Goal: Task Accomplishment & Management: Complete application form

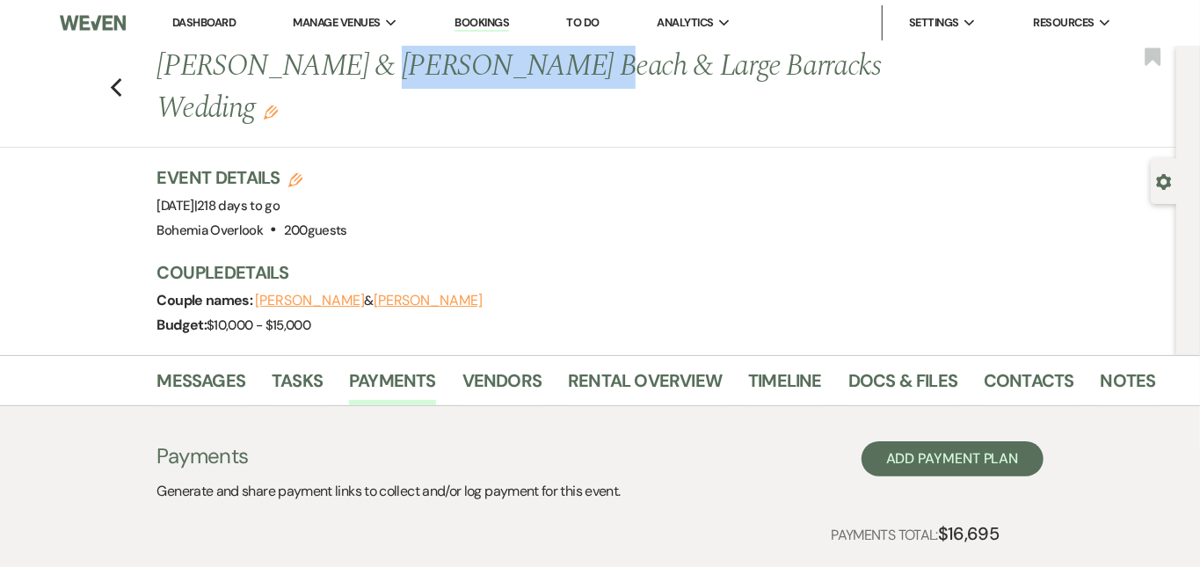
drag, startPoint x: 492, startPoint y: 69, endPoint x: 303, endPoint y: 67, distance: 190.0
click at [303, 67] on h1 "Johnny Dubots & Sara Scheuerman's Beach & Large Barracks Wedding Edit" at bounding box center [551, 88] width 788 height 84
copy h1 "Sara Scheuerman"
click at [110, 82] on icon "Previous" at bounding box center [116, 87] width 13 height 21
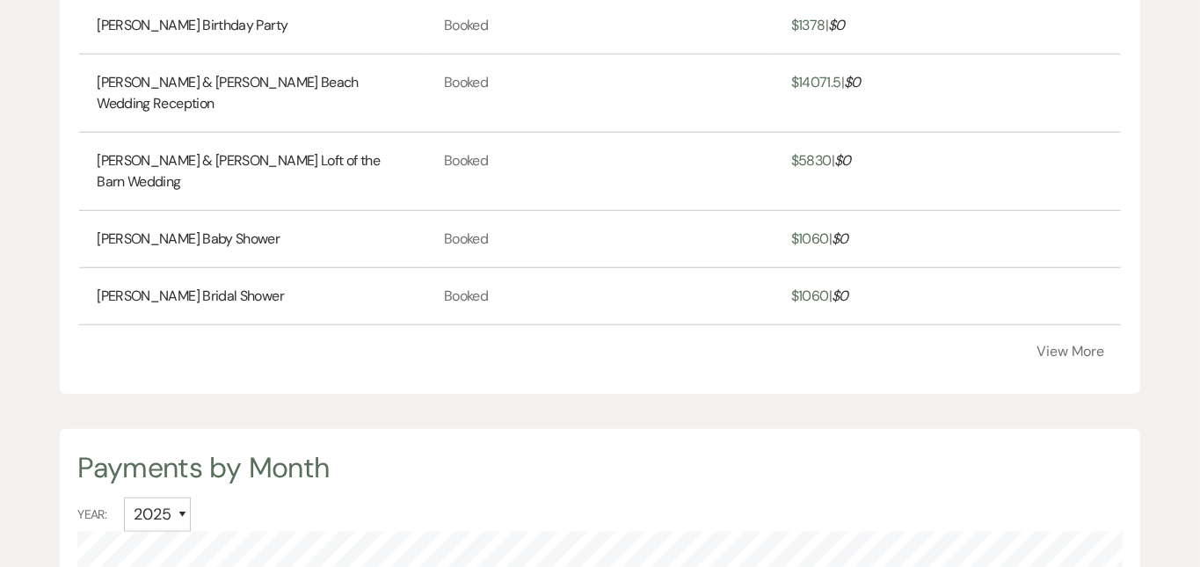
scroll to position [686, 0]
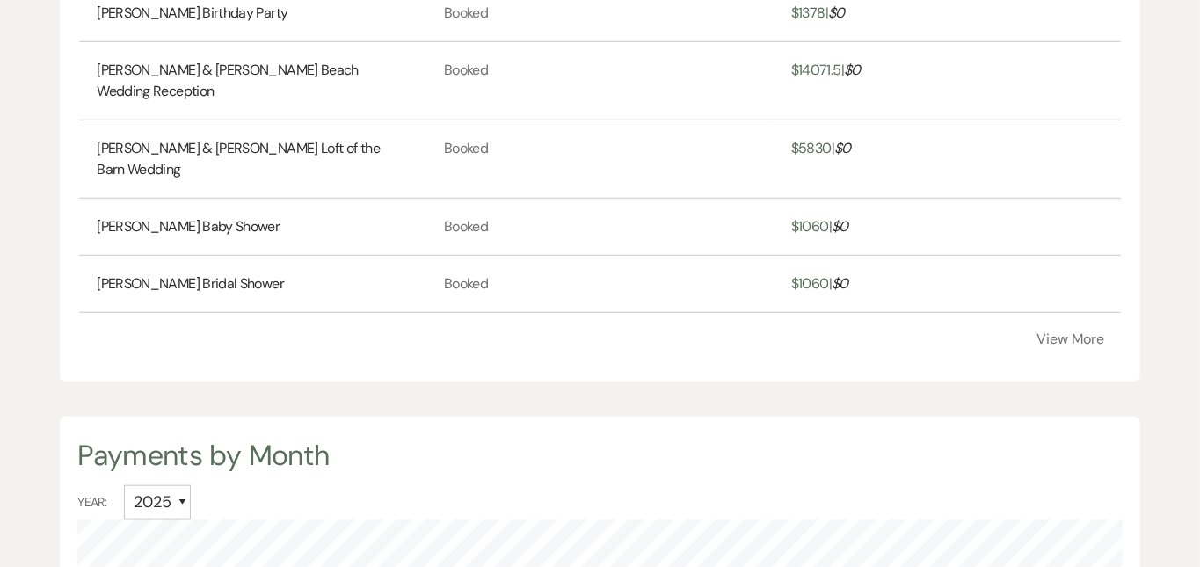
click at [1083, 346] on button "View More" at bounding box center [1072, 339] width 68 height 14
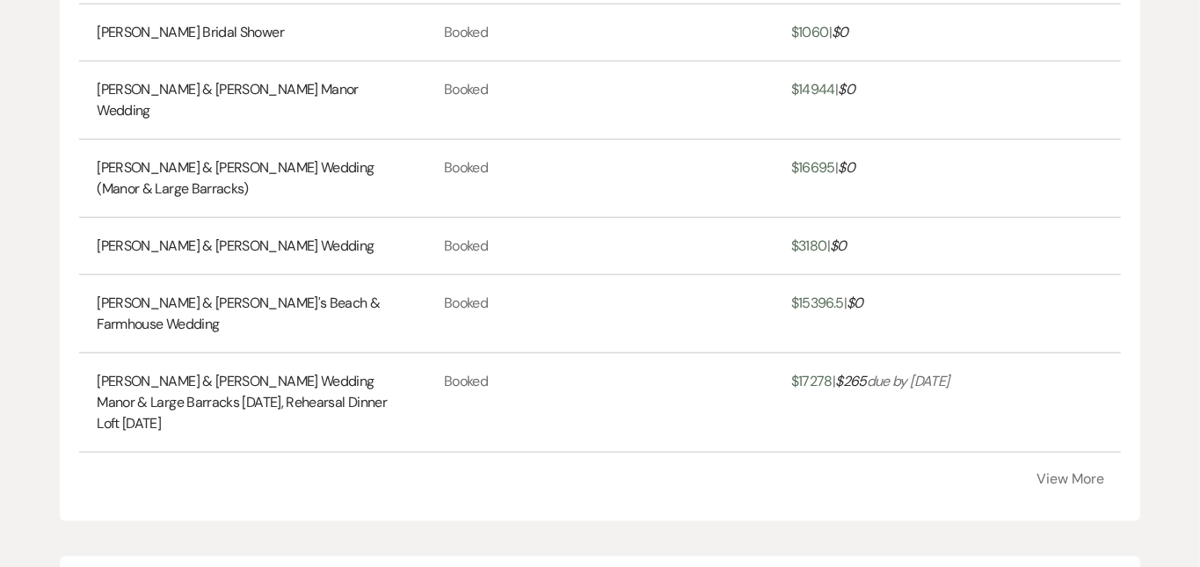
scroll to position [951, 0]
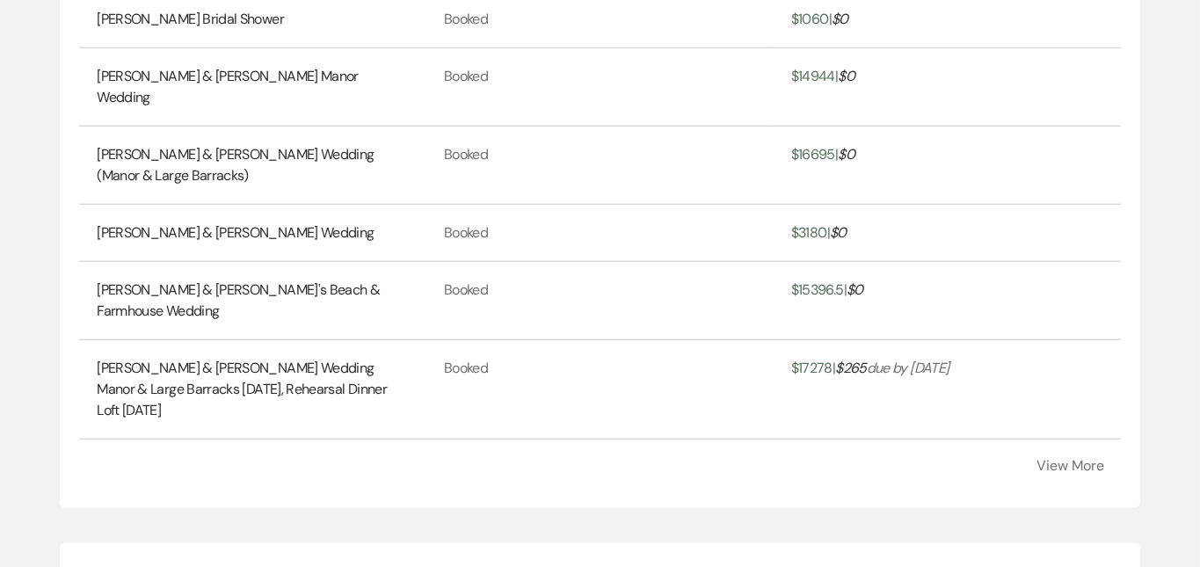
click at [1053, 459] on button "View More" at bounding box center [1072, 466] width 68 height 14
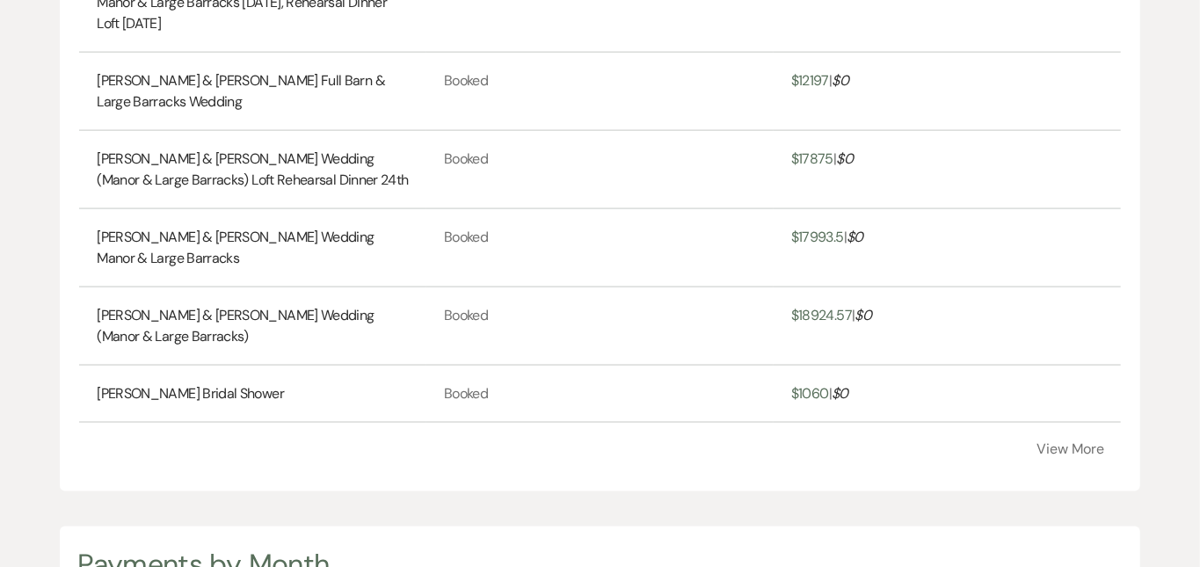
scroll to position [1341, 0]
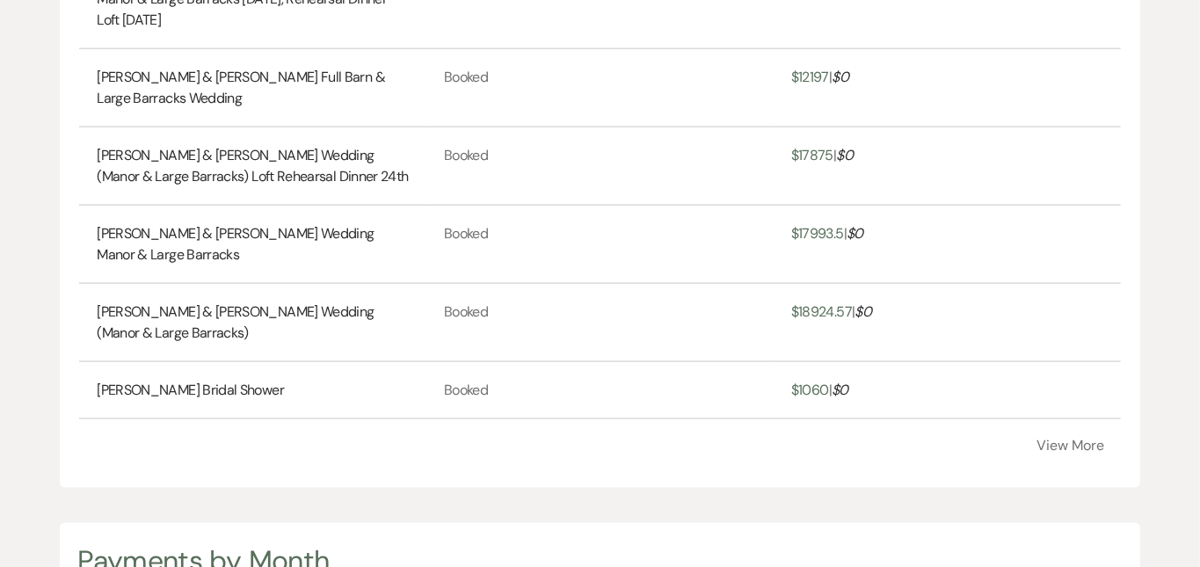
click at [1087, 452] on button "View More" at bounding box center [1072, 446] width 68 height 14
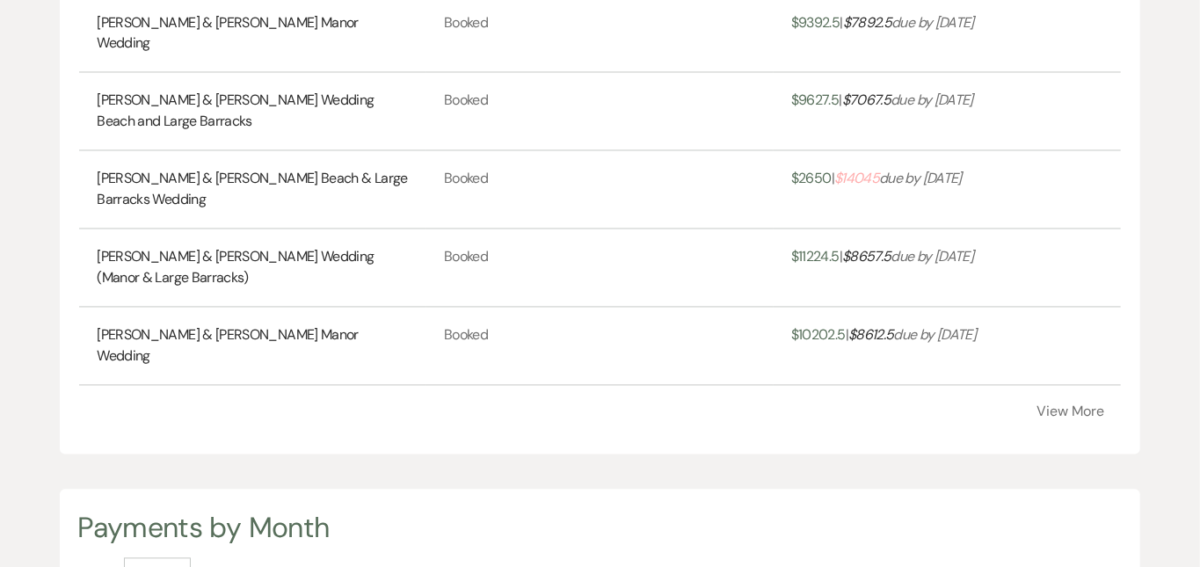
scroll to position [1773, 0]
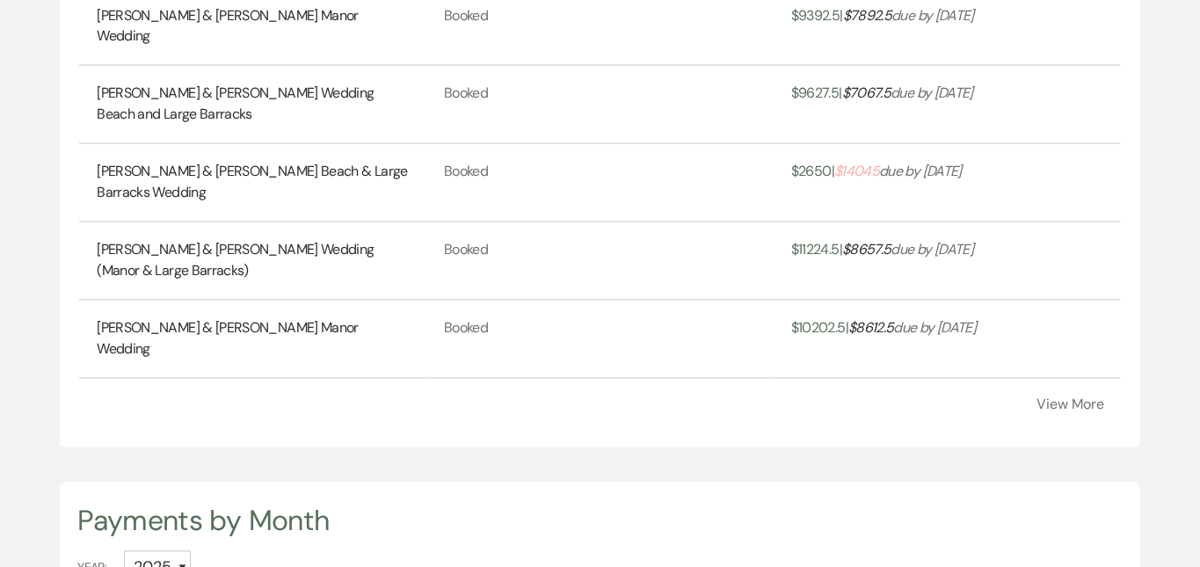
click at [1046, 412] on button "View More" at bounding box center [1072, 405] width 68 height 14
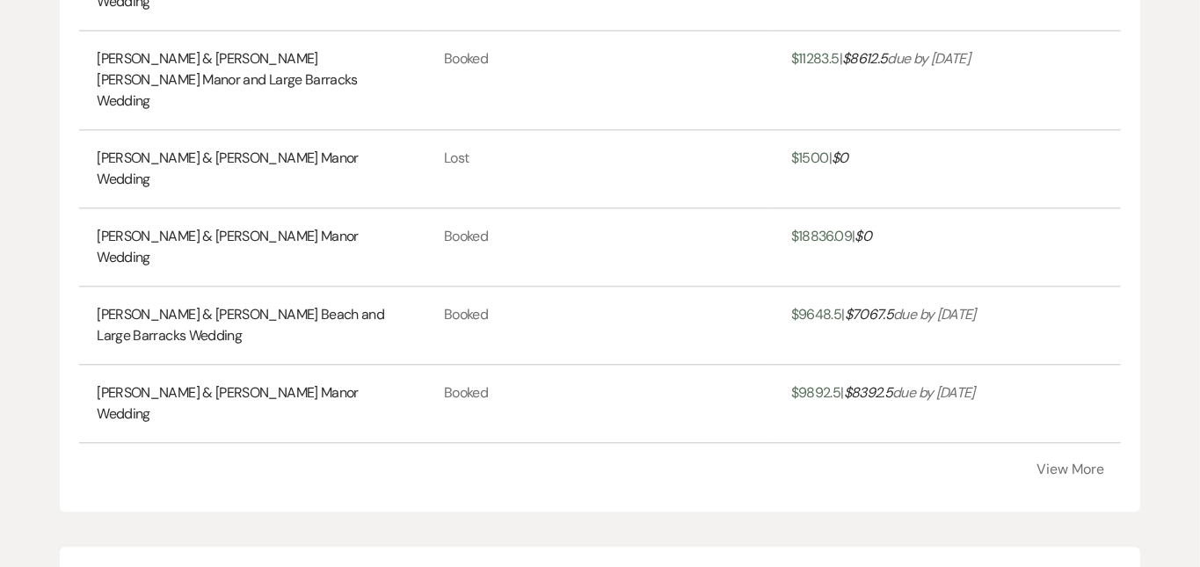
scroll to position [2130, 0]
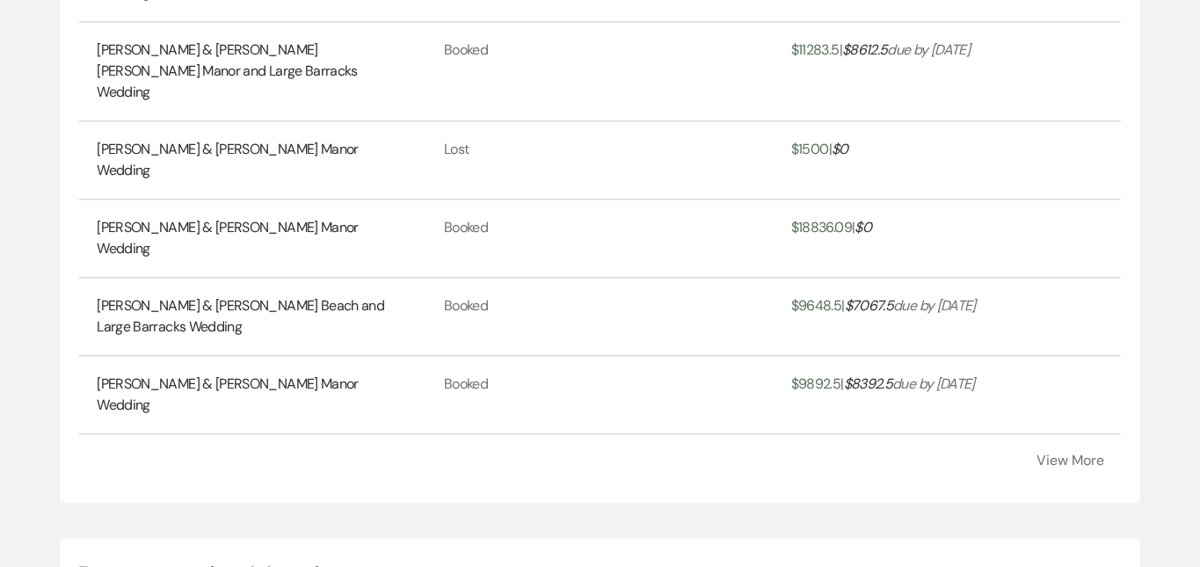
click at [1064, 454] on button "View More" at bounding box center [1072, 461] width 68 height 14
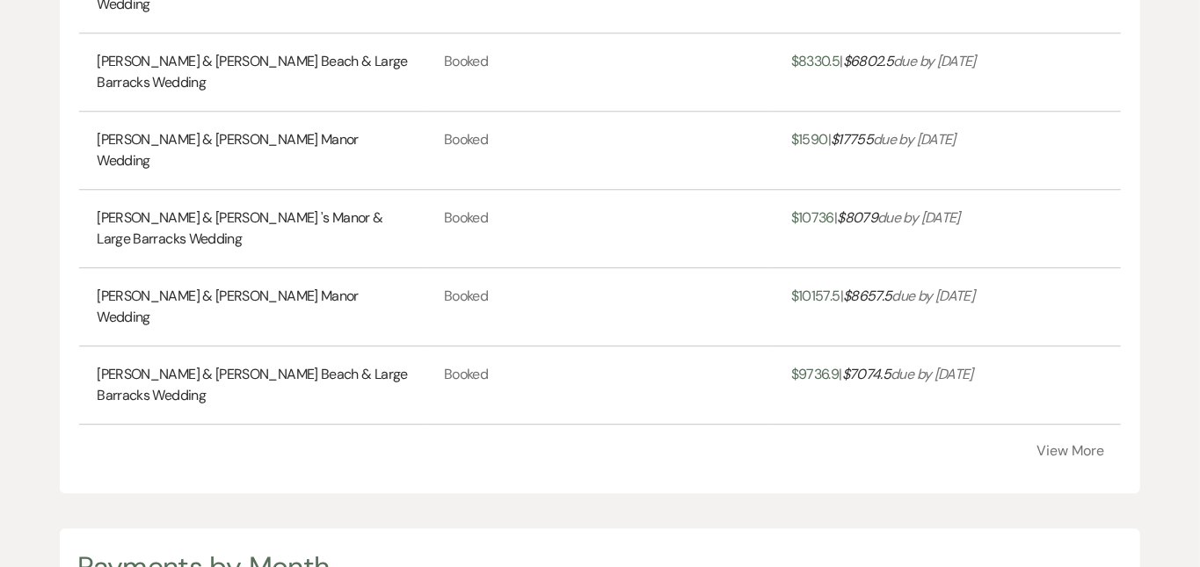
scroll to position [2552, 0]
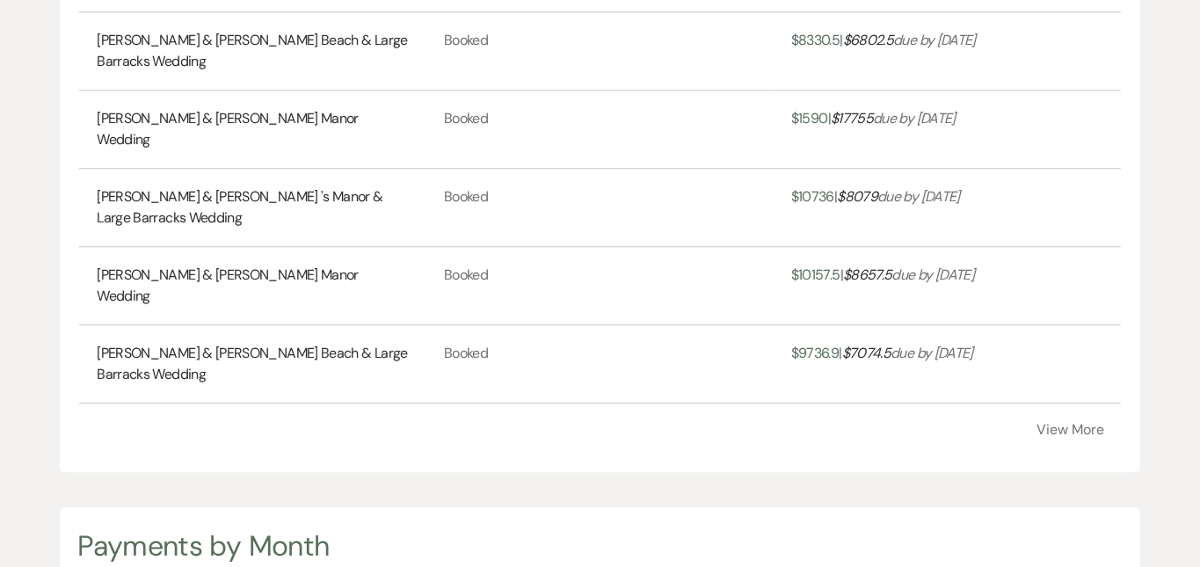
click at [1091, 423] on button "View More" at bounding box center [1072, 430] width 68 height 14
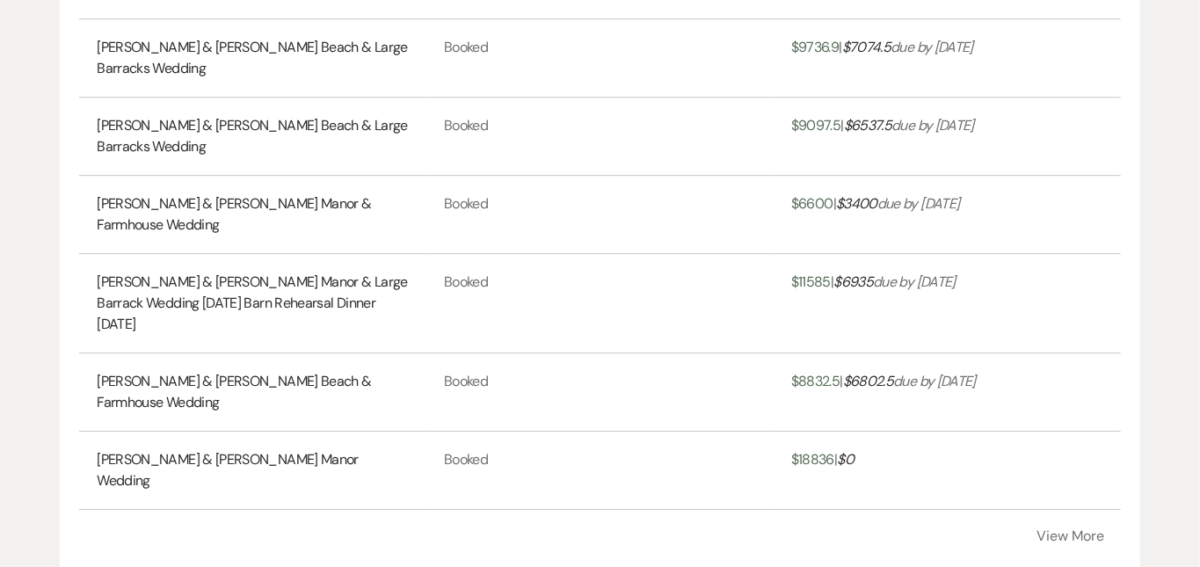
scroll to position [2860, 0]
click at [1095, 528] on button "View More" at bounding box center [1072, 535] width 68 height 14
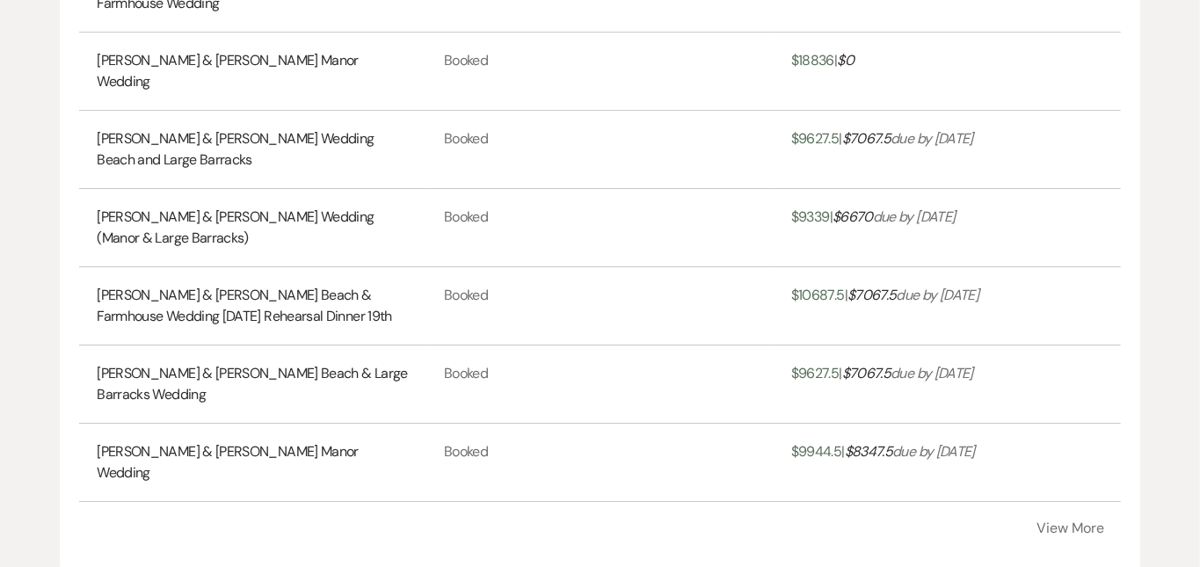
scroll to position [3314, 0]
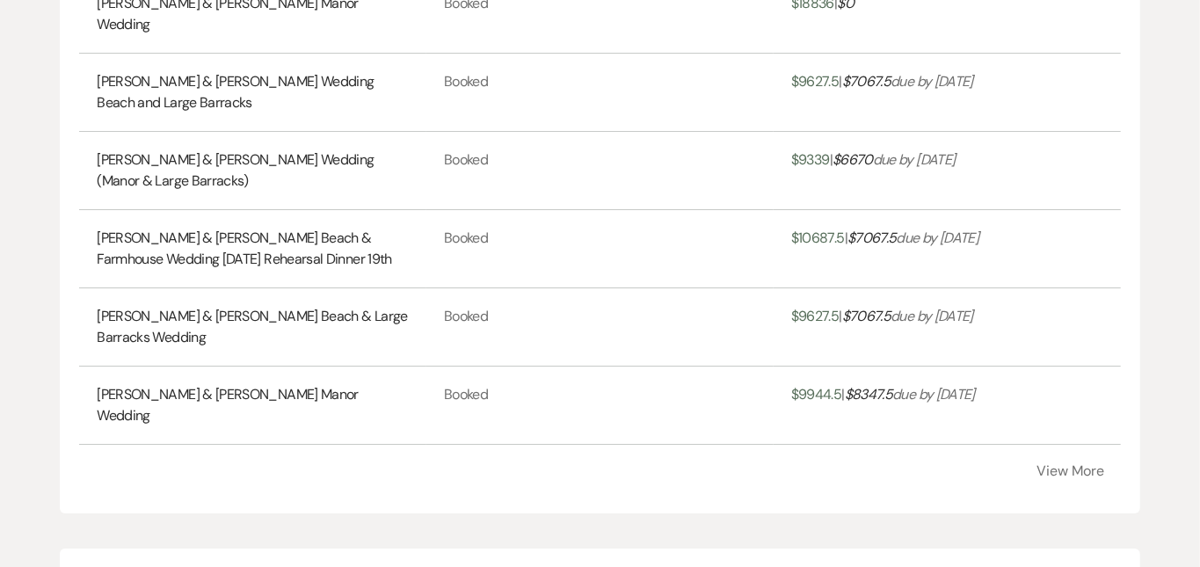
click at [1101, 464] on button "View More" at bounding box center [1072, 471] width 68 height 14
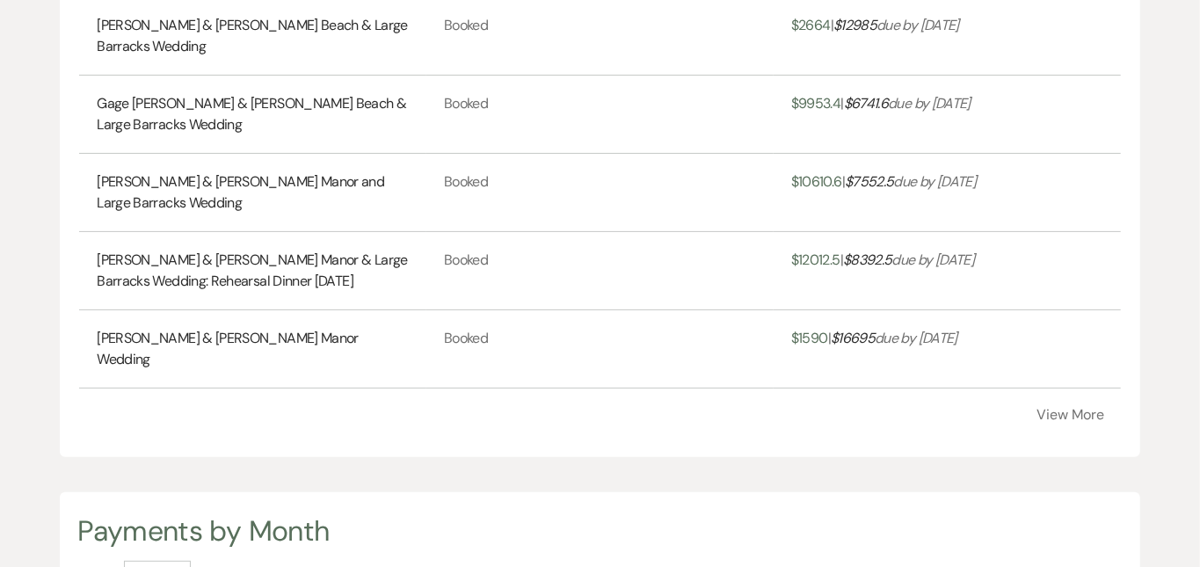
scroll to position [3768, 0]
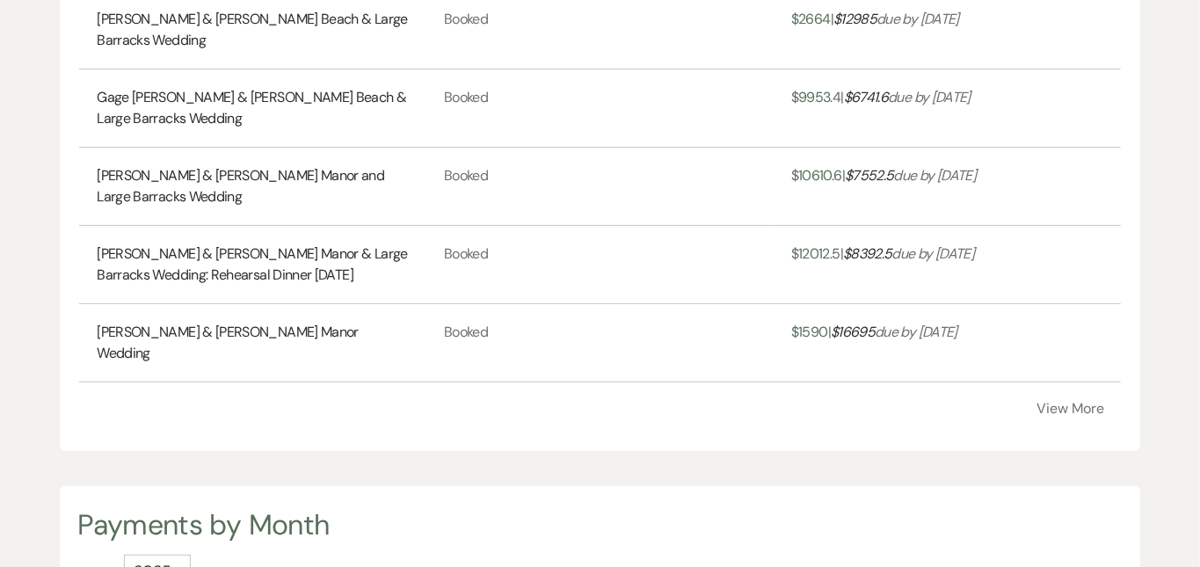
click at [1090, 402] on button "View More" at bounding box center [1072, 409] width 68 height 14
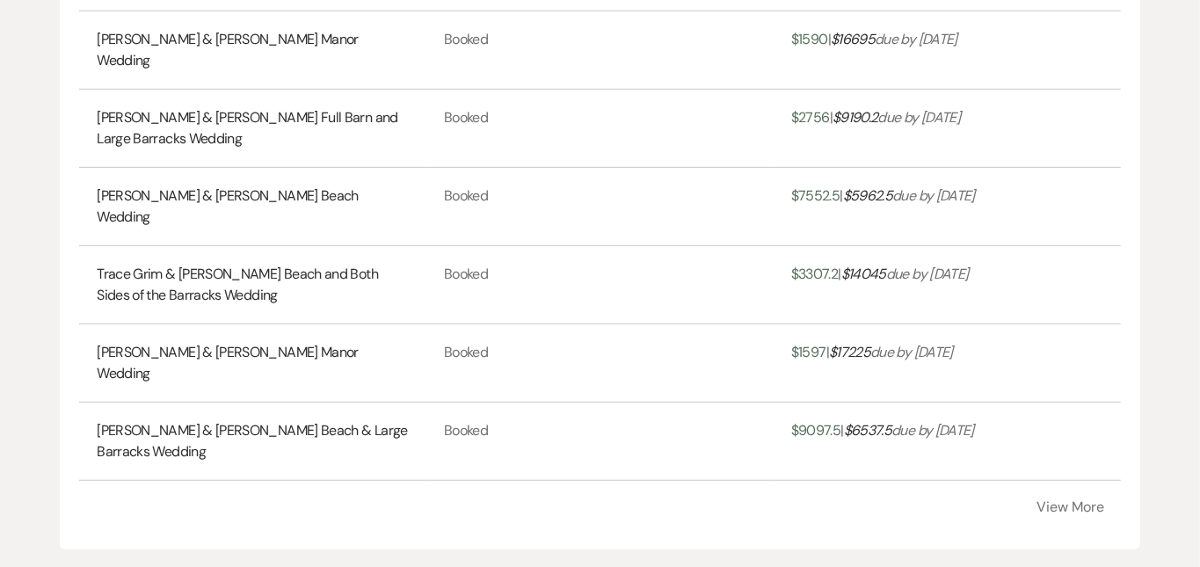
scroll to position [4067, 0]
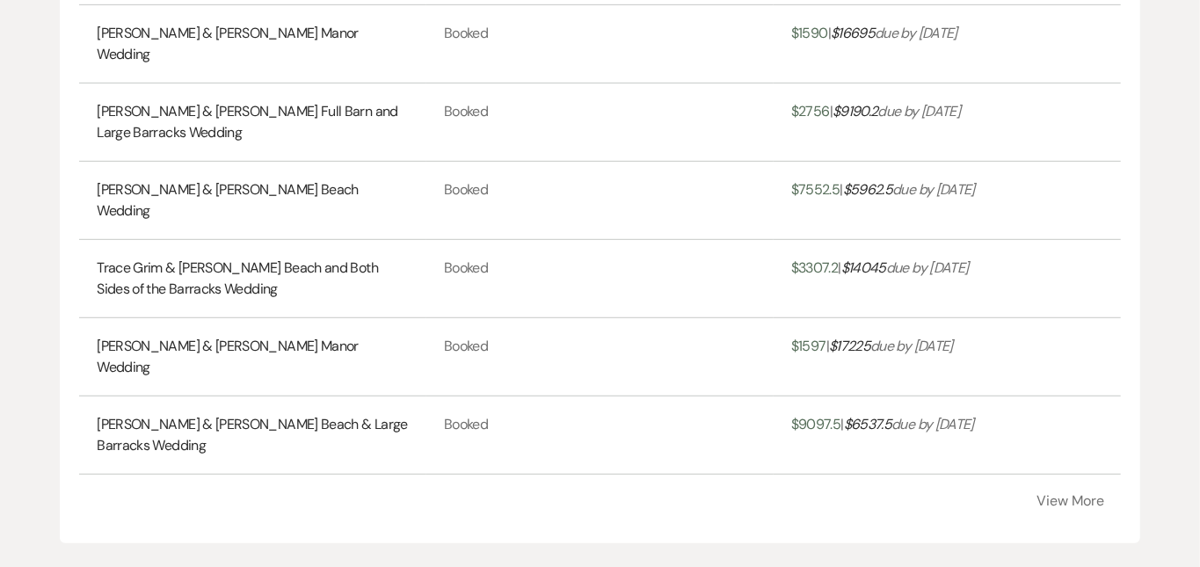
click at [1076, 494] on button "View More" at bounding box center [1072, 501] width 68 height 14
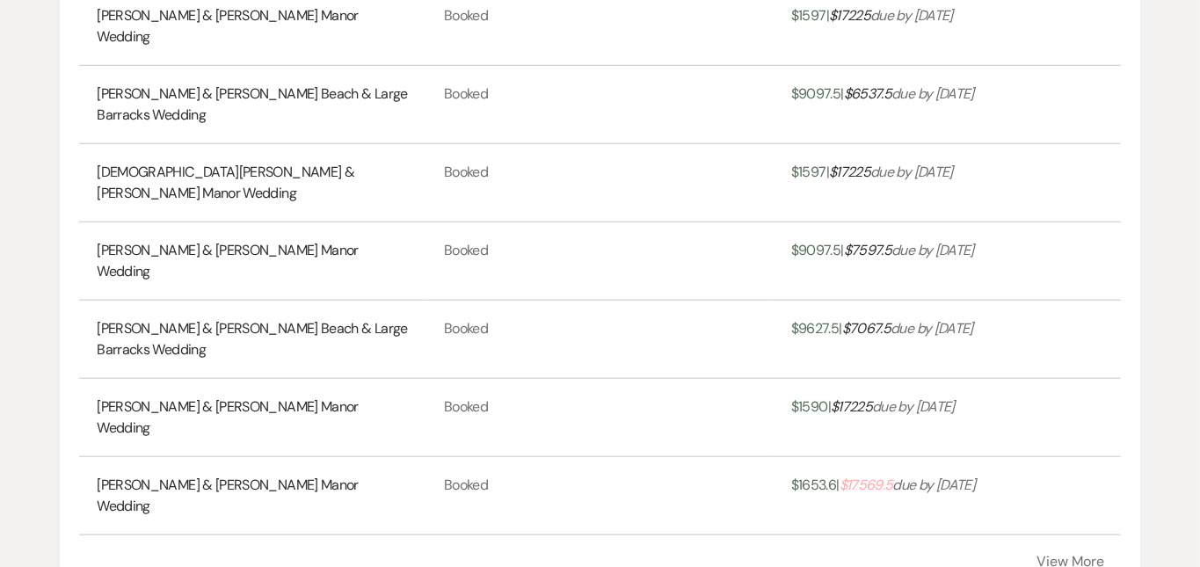
scroll to position [4404, 0]
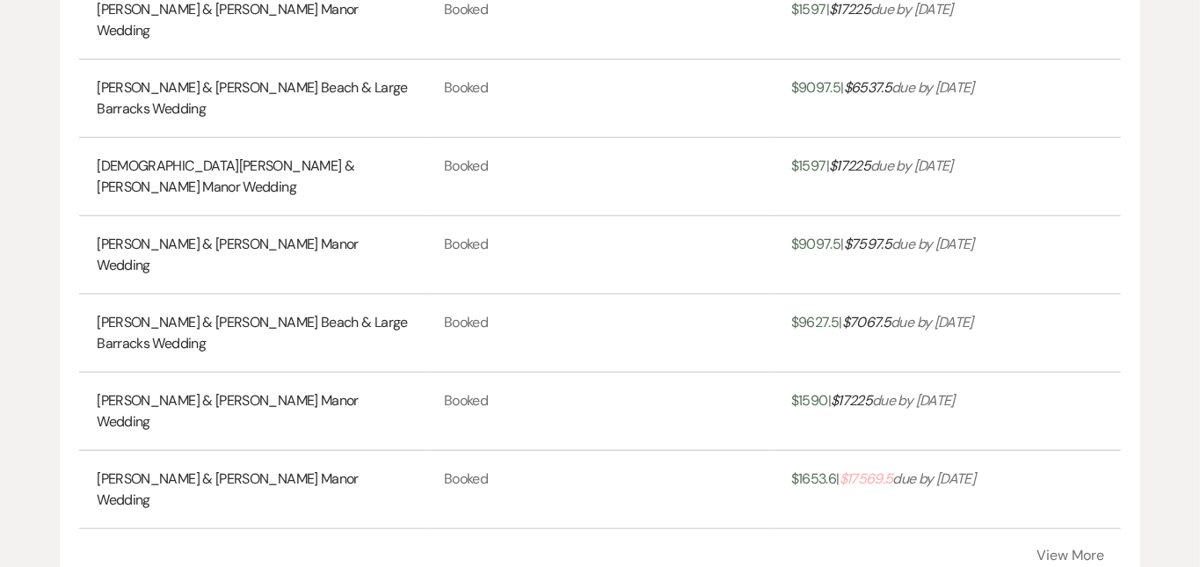
click at [1099, 549] on button "View More" at bounding box center [1072, 556] width 68 height 14
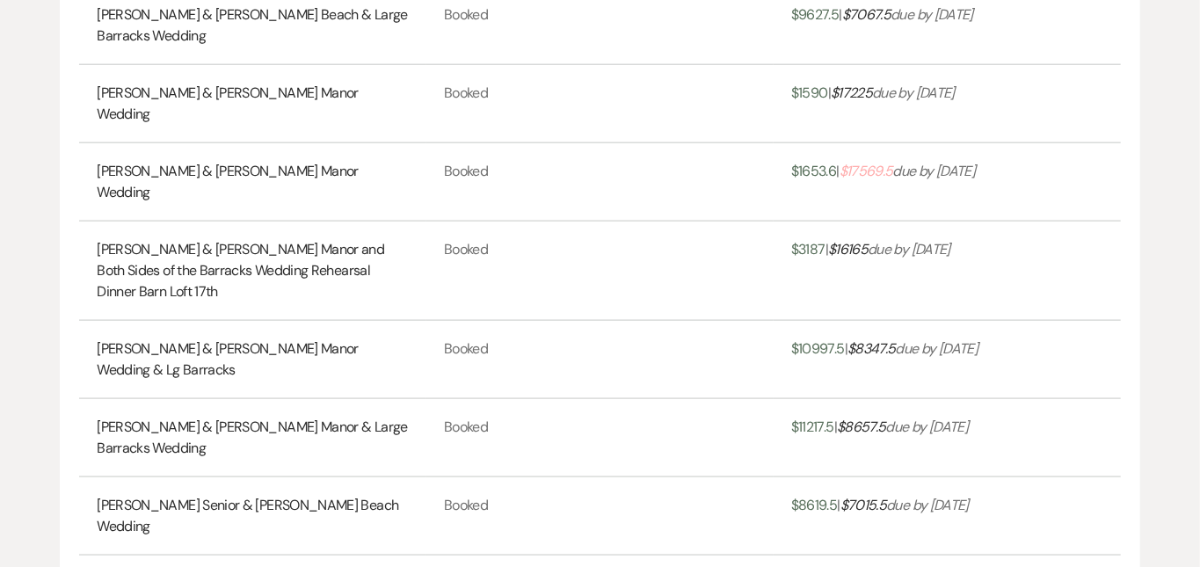
scroll to position [4718, 0]
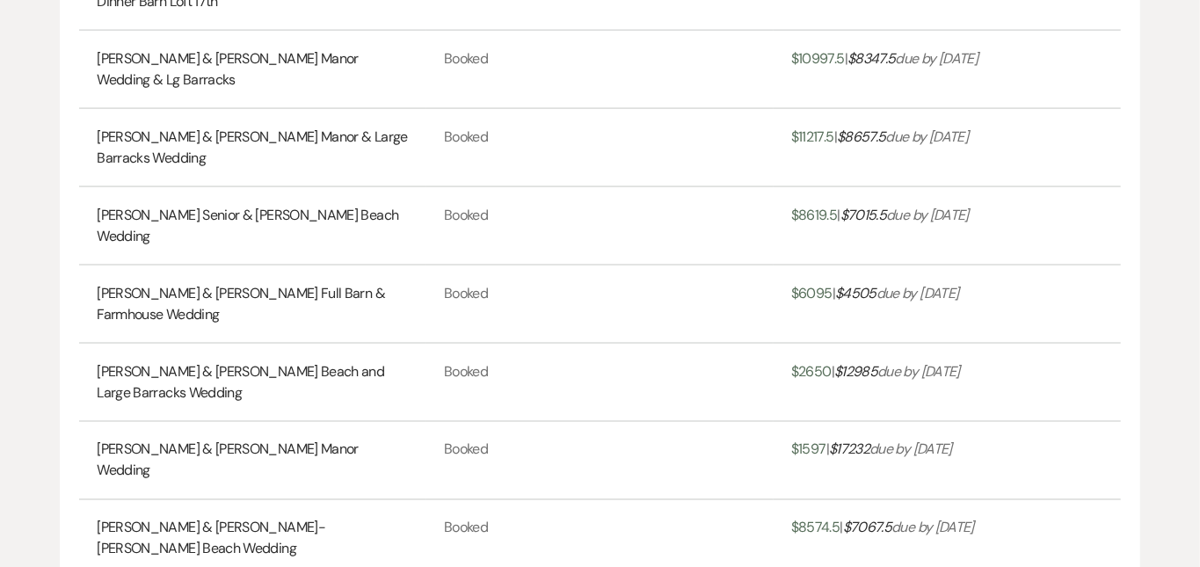
scroll to position [5003, 0]
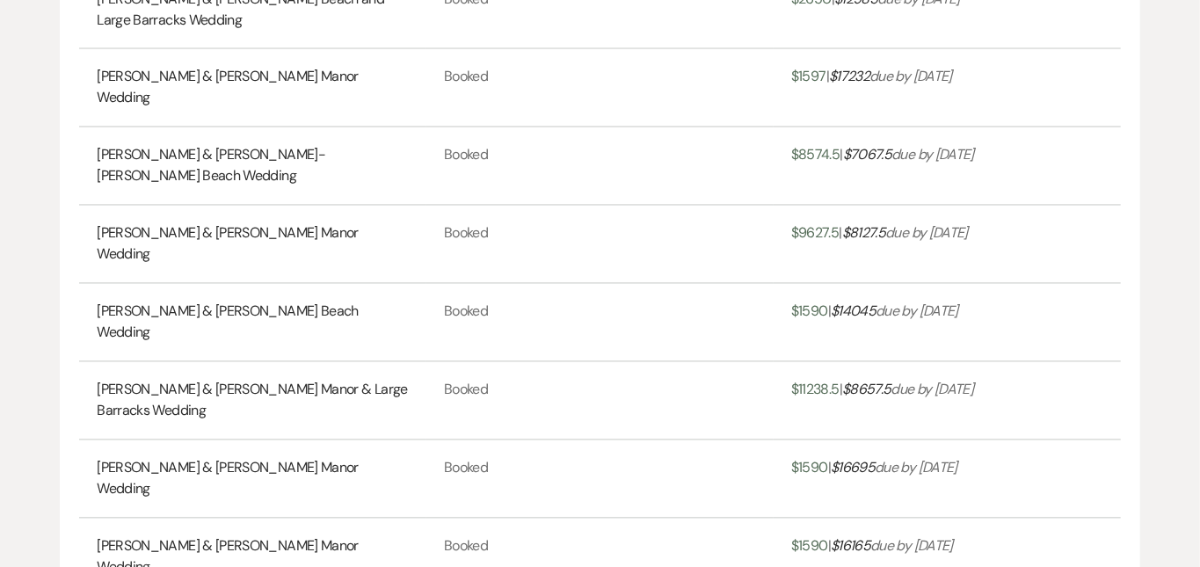
scroll to position [5382, 0]
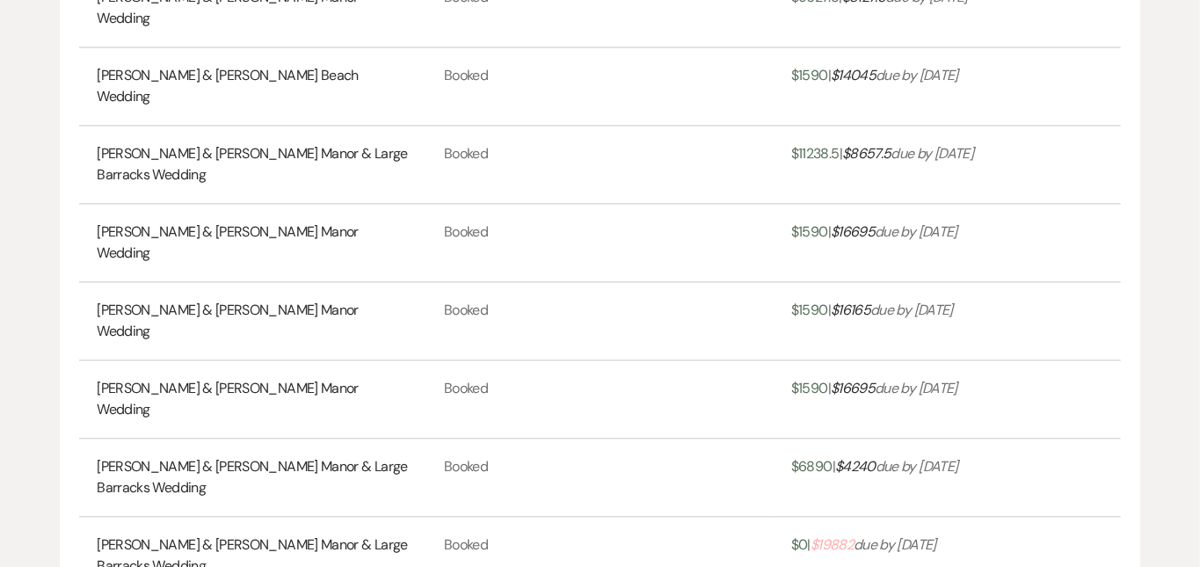
scroll to position [5618, 0]
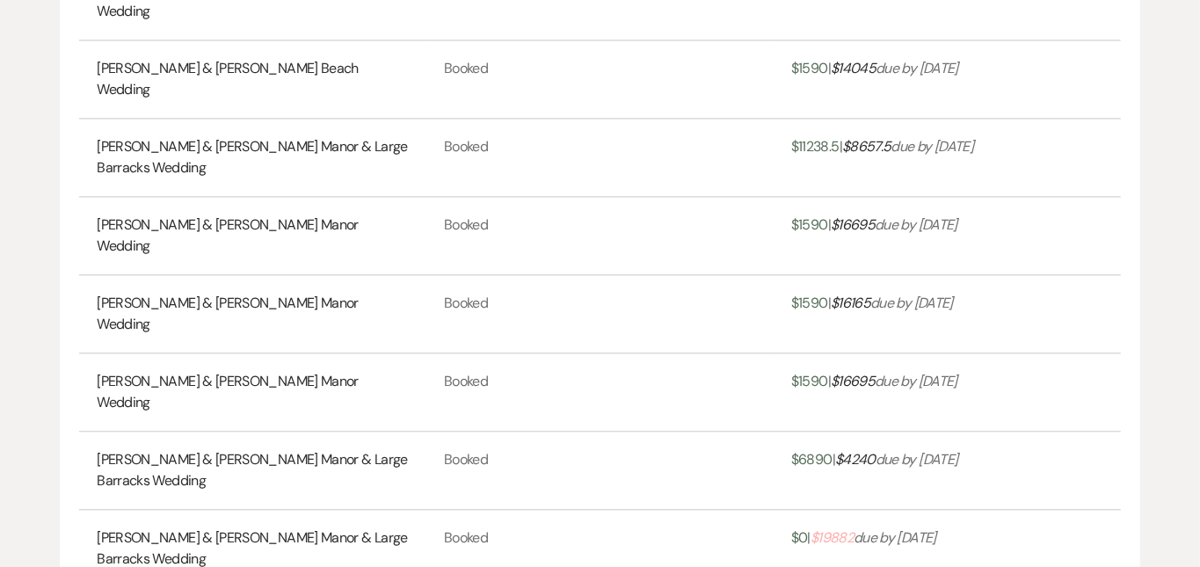
click at [331, 528] on link "Andrew Smith & Alex O'Neill's Manor & Large Barracks Wedding" at bounding box center [253, 549] width 312 height 42
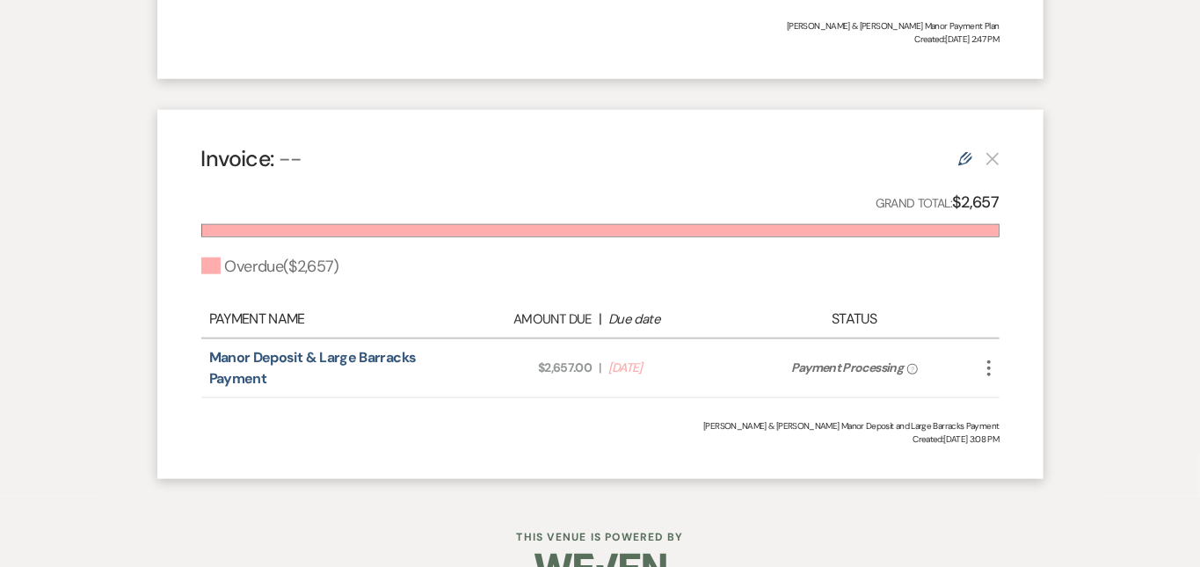
scroll to position [890, 0]
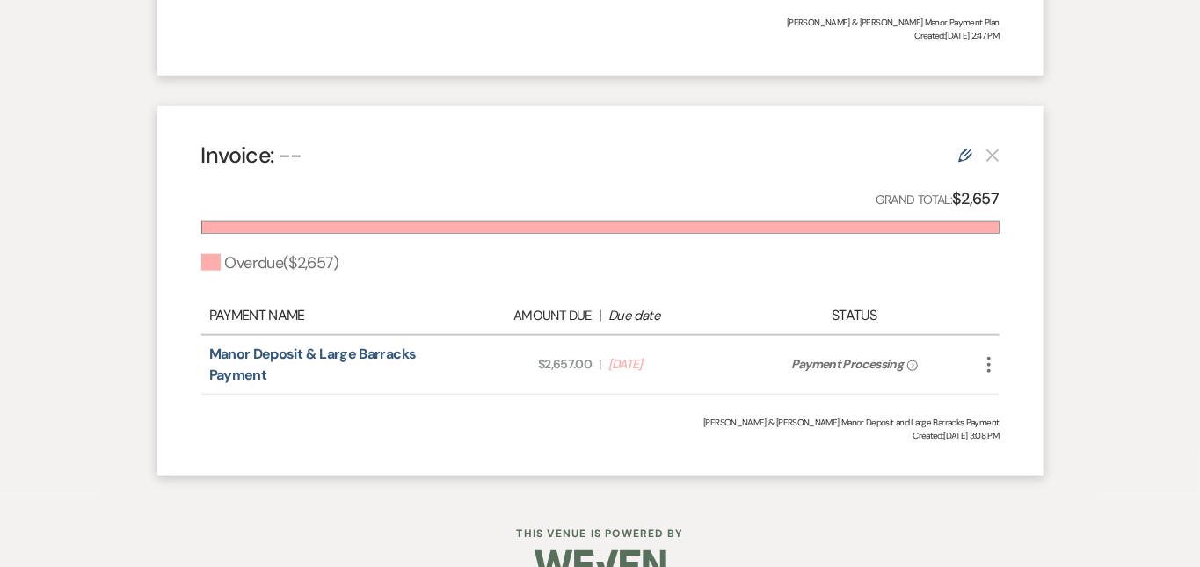
click at [917, 361] on span "?" at bounding box center [913, 366] width 10 height 11
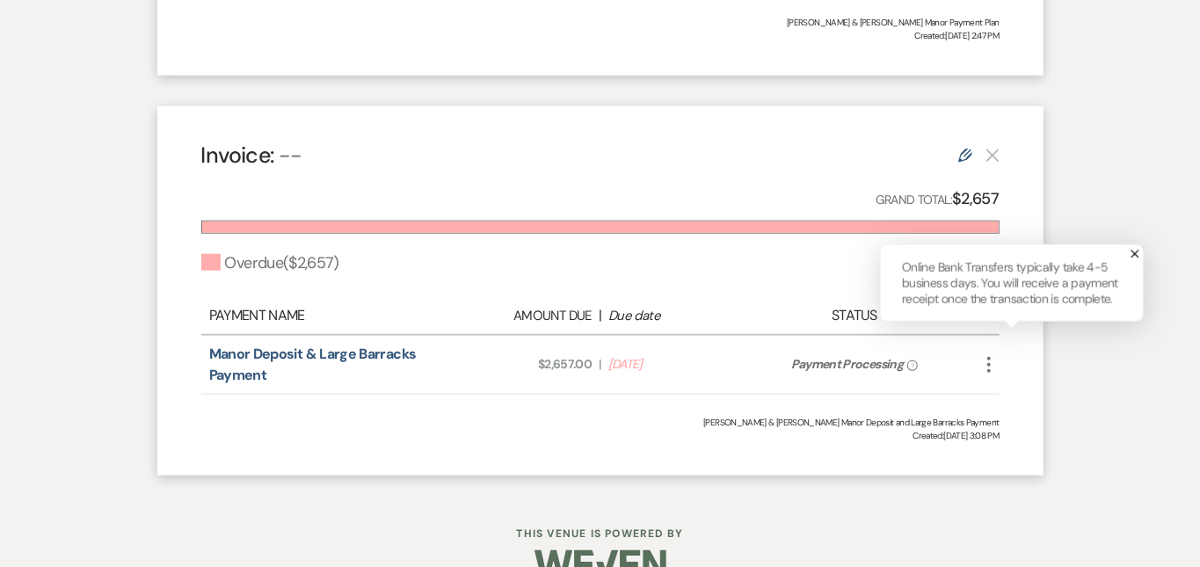
click at [1131, 250] on icon "X" at bounding box center [1135, 254] width 9 height 9
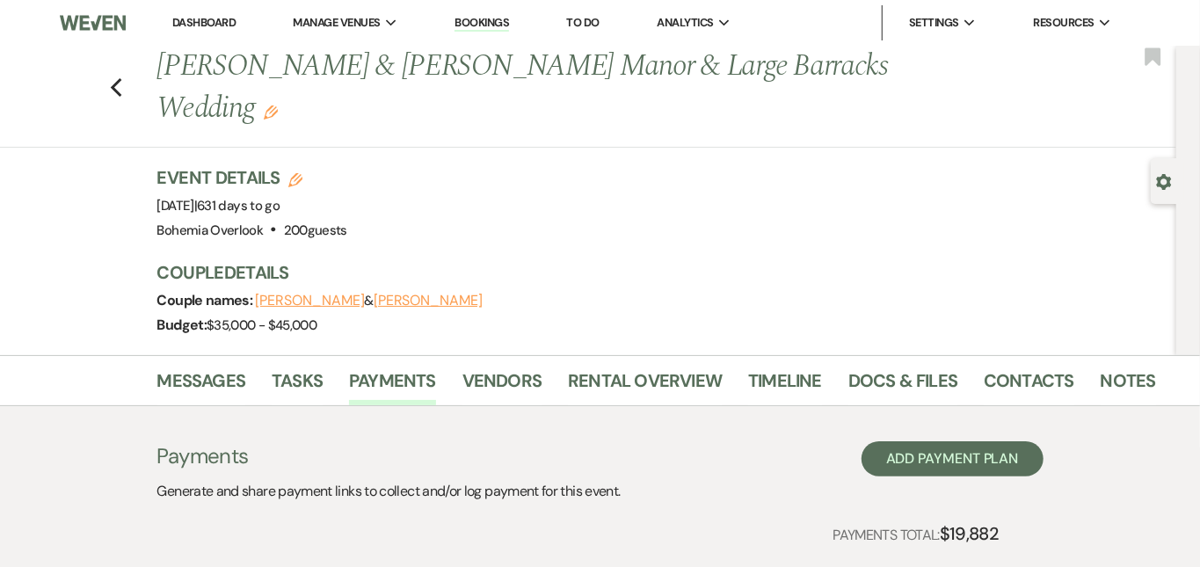
scroll to position [0, 0]
click at [194, 18] on link "Dashboard" at bounding box center [203, 22] width 63 height 15
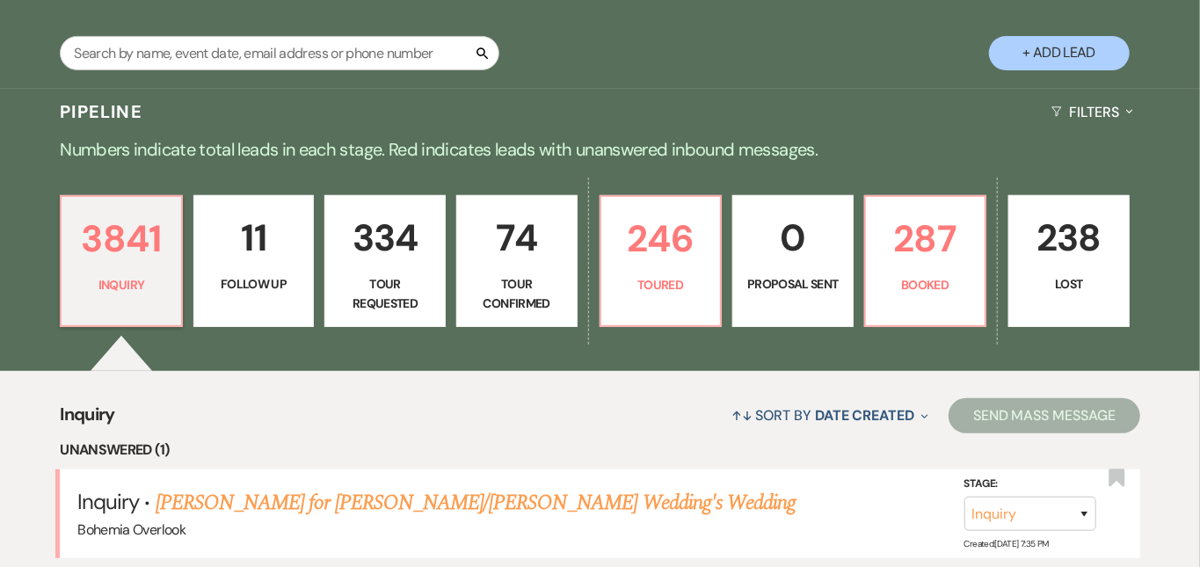
scroll to position [318, 0]
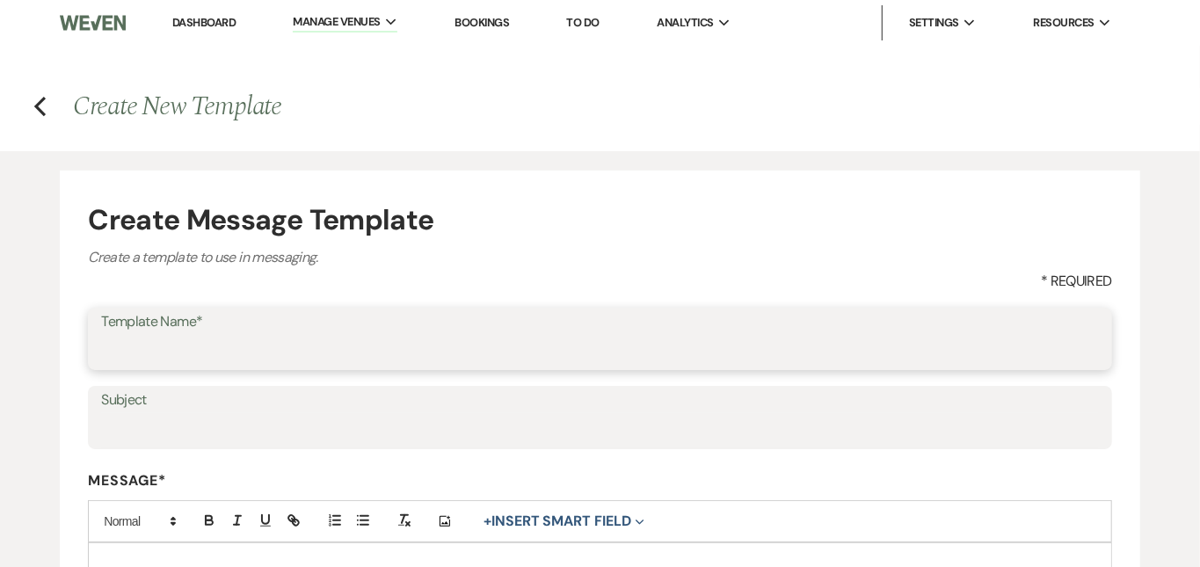
click at [788, 363] on input "Template Name*" at bounding box center [600, 351] width 998 height 34
type input "N"
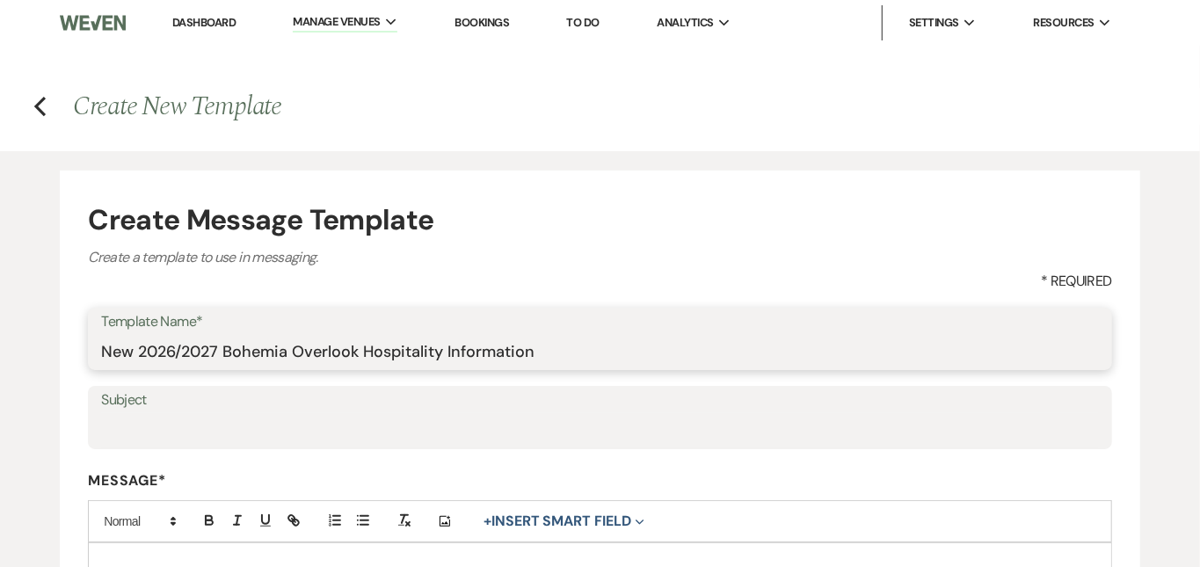
type input "New 2026/2027 Bohemia Overlook Hospitality Information"
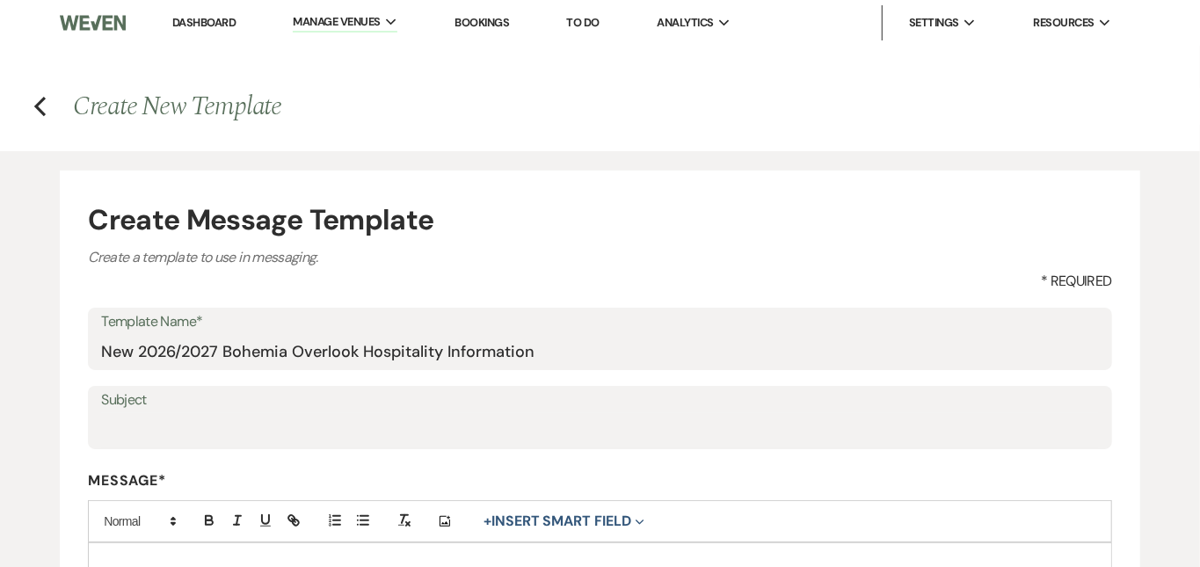
click at [1178, 202] on div "Create Message Template Create a template to use in messaging. * Required Templ…" at bounding box center [600, 561] width 1200 height 820
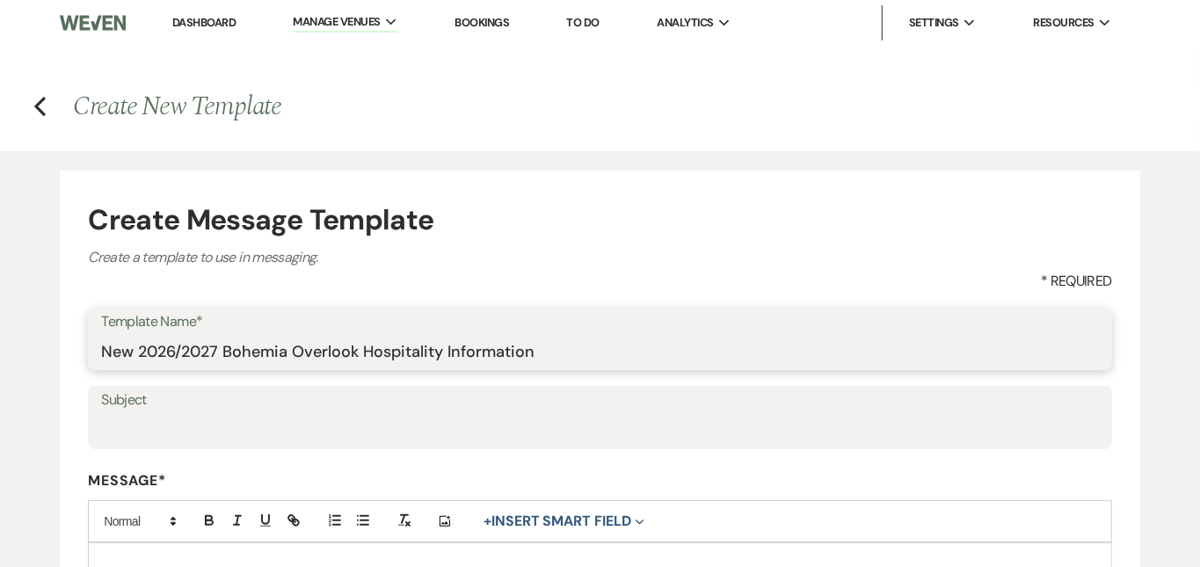
drag, startPoint x: 554, startPoint y: 348, endPoint x: 142, endPoint y: 352, distance: 412.5
click at [142, 352] on input "New 2026/2027 Bohemia Overlook Hospitality Information" at bounding box center [600, 351] width 998 height 34
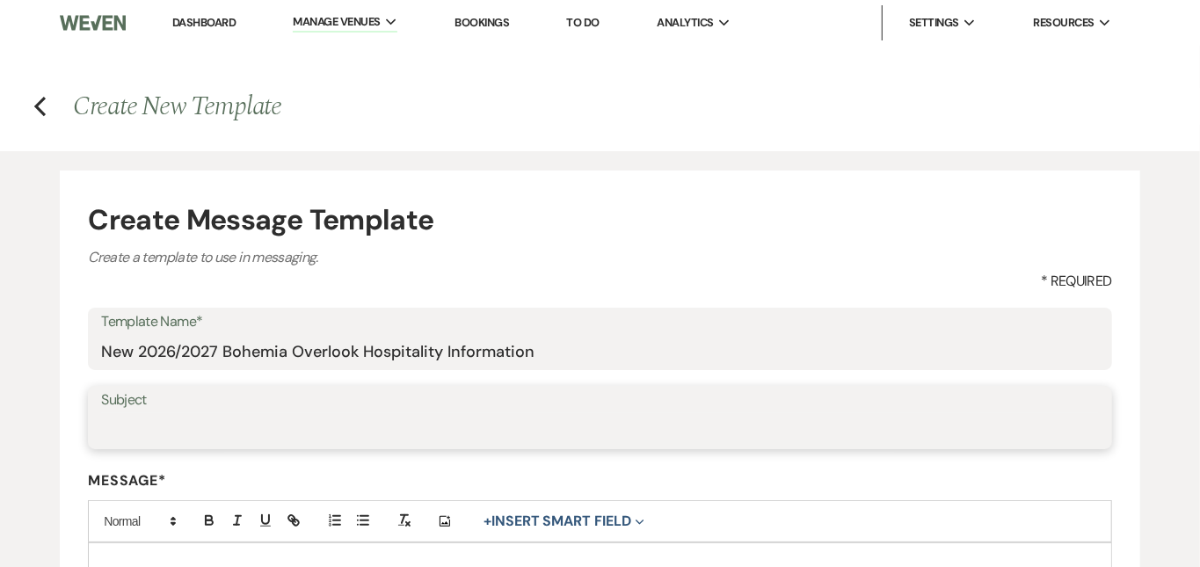
click at [324, 427] on input "Subject" at bounding box center [600, 430] width 998 height 34
paste input "2026/2027 Bohemia Overlook Hospitality Information"
type input "2026/2027 Bohemia Overlook Hospitality Information"
click at [1178, 292] on div "Create Message Template Create a template to use in messaging. * Required Templ…" at bounding box center [600, 561] width 1200 height 820
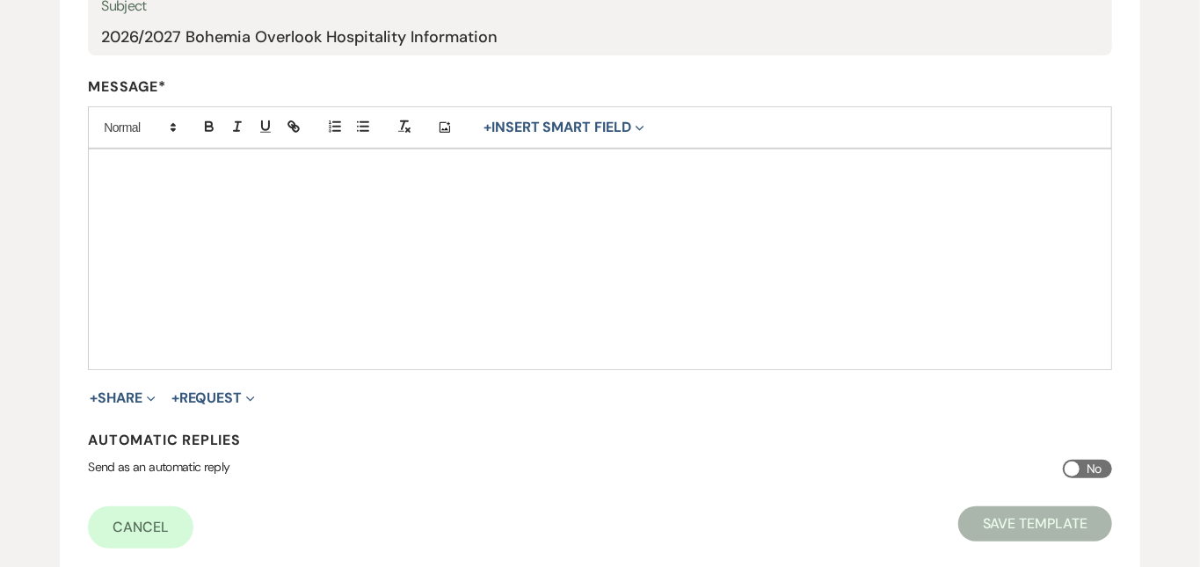
scroll to position [410, 0]
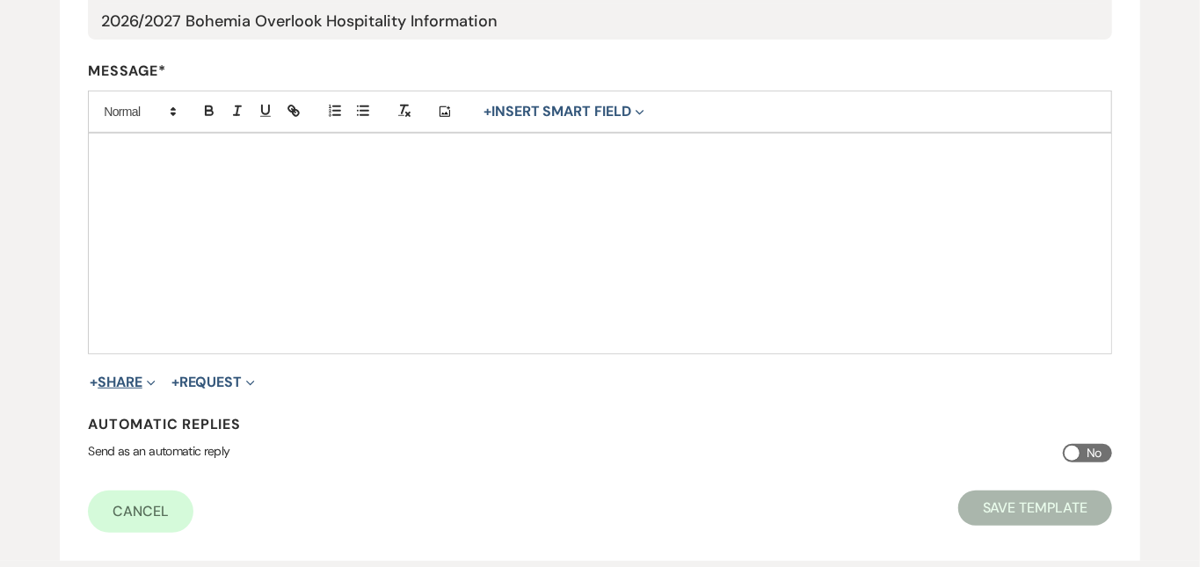
click at [138, 381] on button "+ Share Expand" at bounding box center [123, 383] width 66 height 14
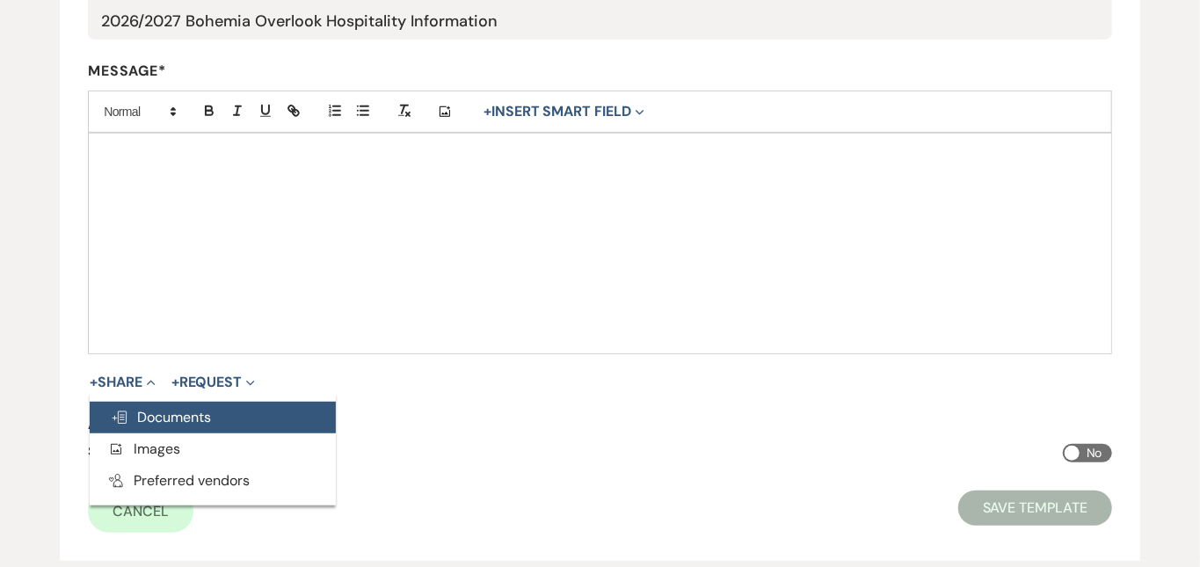
click at [152, 414] on span "Doc Upload Documents" at bounding box center [161, 417] width 100 height 18
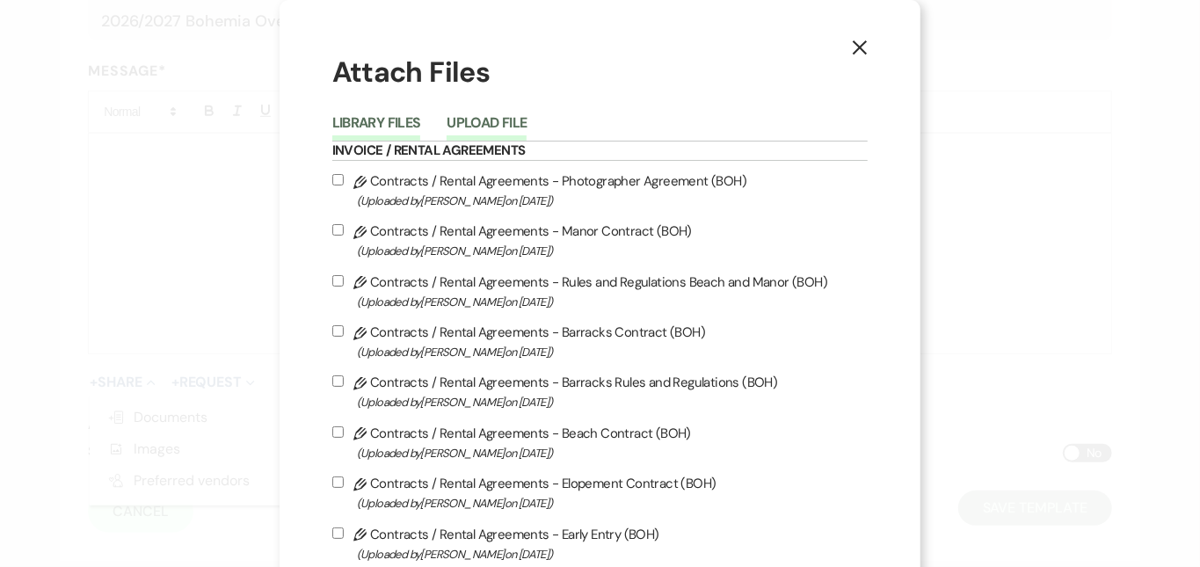
click at [519, 117] on button "Upload File" at bounding box center [487, 128] width 80 height 25
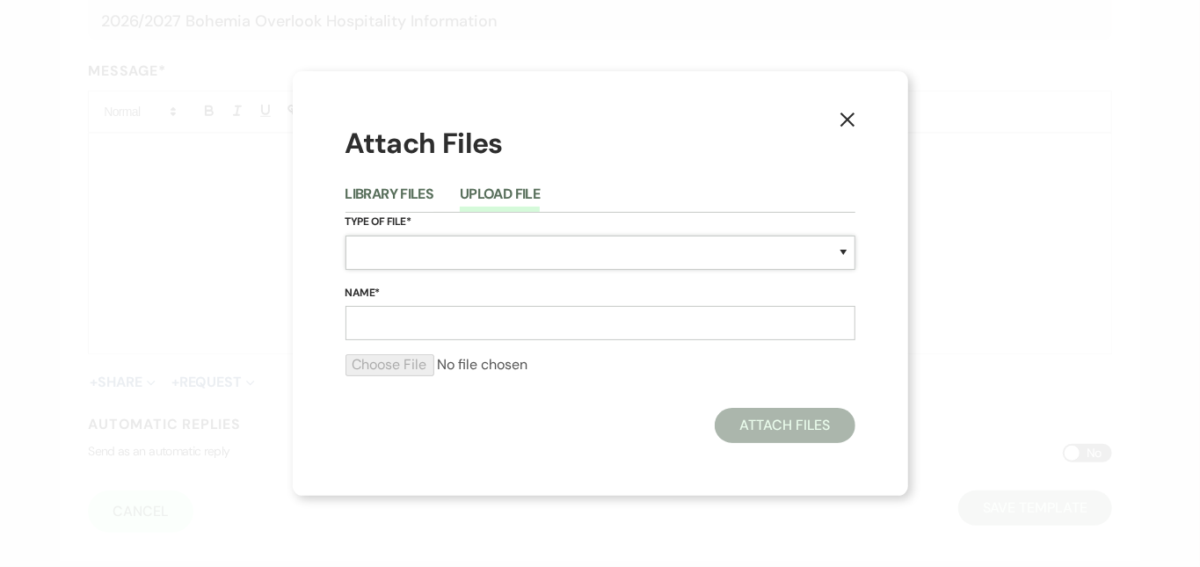
select select "43"
click at [691, 317] on input "Name*" at bounding box center [601, 323] width 510 height 34
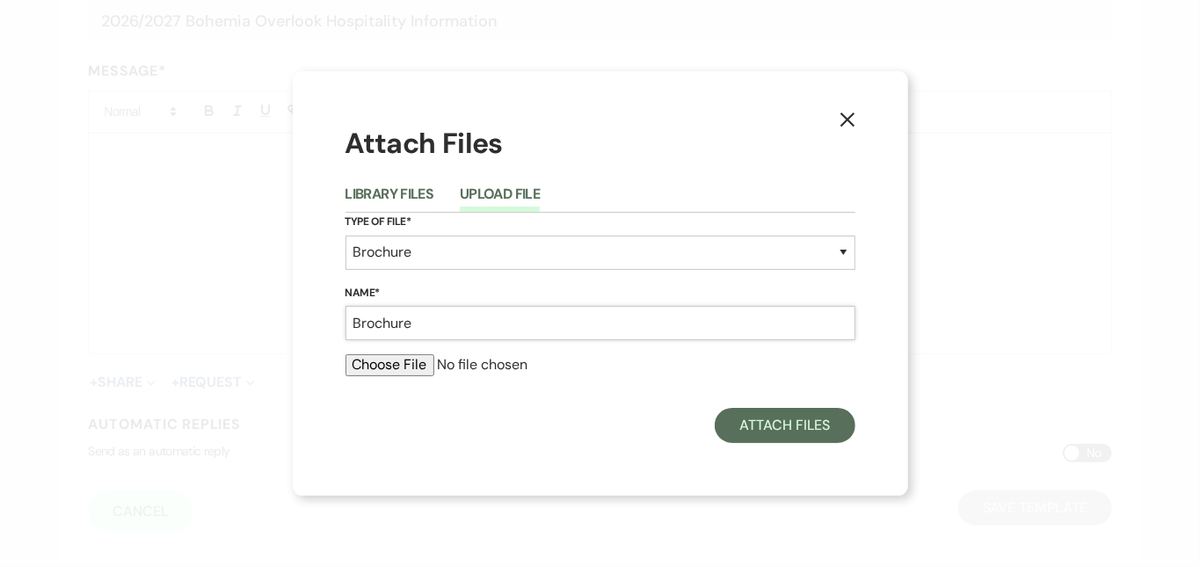
type input "Brochure"
click at [408, 367] on input "file" at bounding box center [601, 364] width 510 height 21
type input "C:\fakepath\2026Bohemia Overlook Tour Packet .pdf"
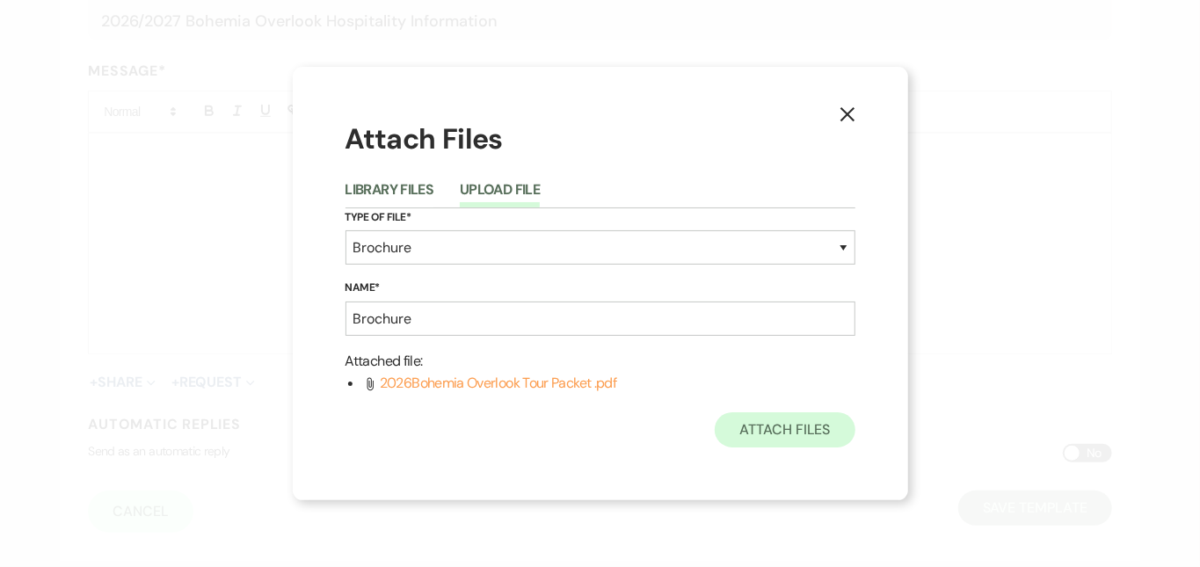
click at [811, 434] on button "Attach Files" at bounding box center [785, 429] width 140 height 35
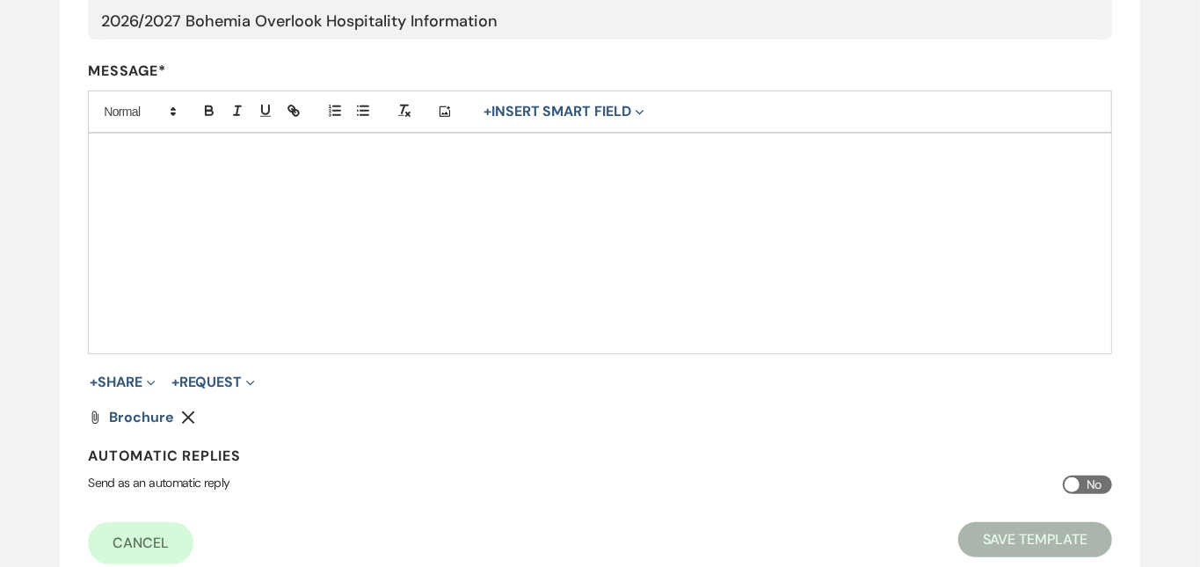
click at [740, 156] on p at bounding box center [600, 153] width 996 height 19
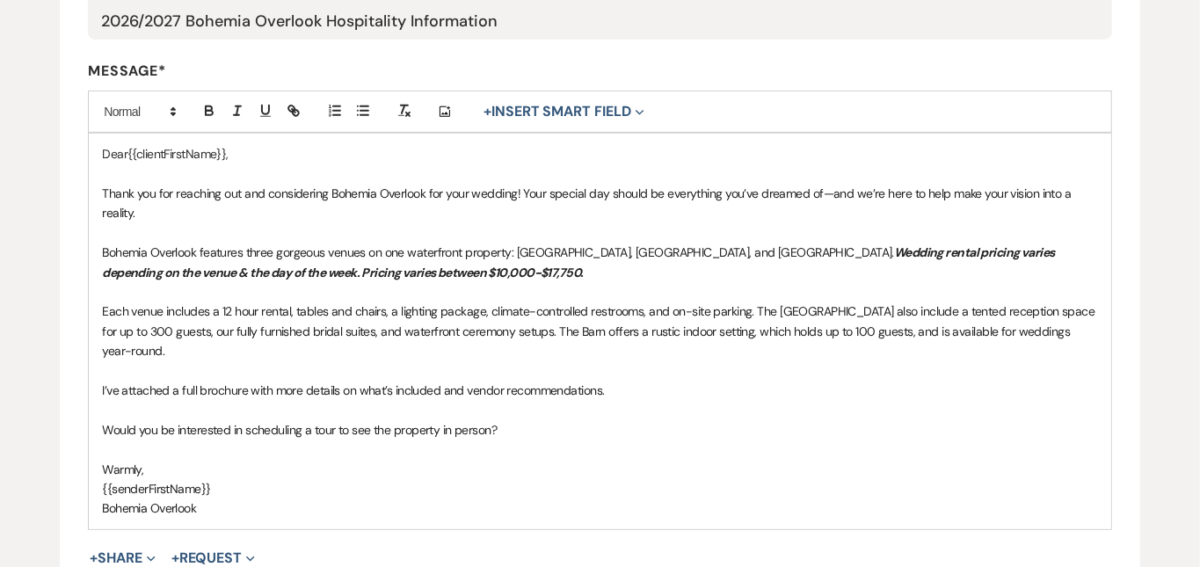
click at [212, 328] on span "Each venue includes a 12 hour rental, tables and chairs, a lighting package, cl…" at bounding box center [600, 330] width 996 height 55
drag, startPoint x: 644, startPoint y: 392, endPoint x: 456, endPoint y: 395, distance: 188.2
click at [456, 395] on p "I’ve attached a full brochure with more details on what’s included and vendor r…" at bounding box center [600, 390] width 996 height 19
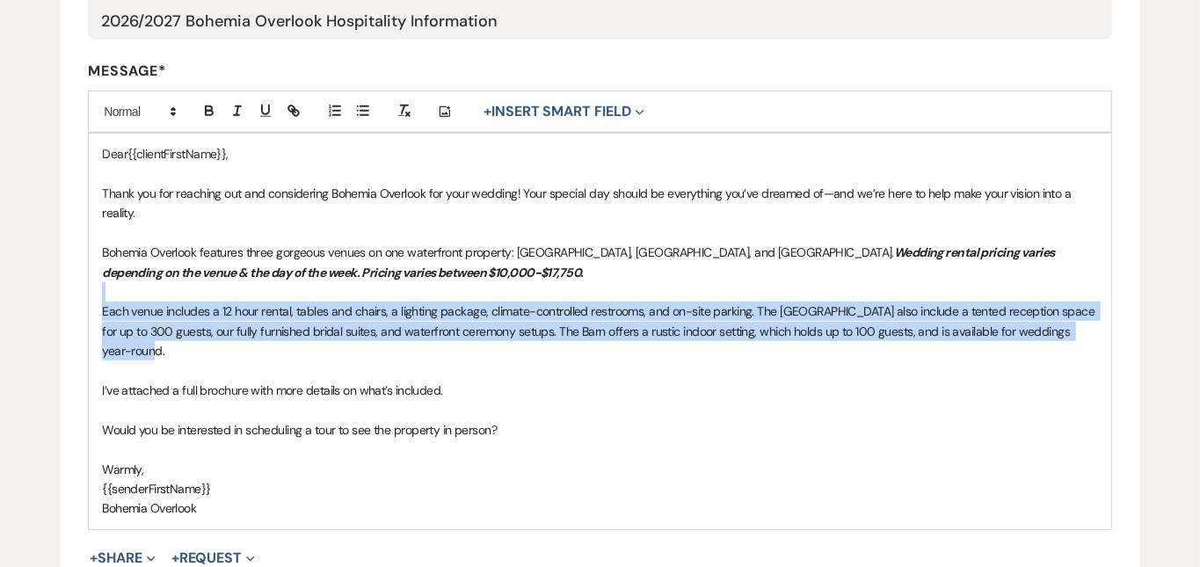
drag, startPoint x: 255, startPoint y: 349, endPoint x: 95, endPoint y: 287, distance: 171.8
click at [92, 287] on div "Dear{{clientFirstName}}, Thank you for reaching out and considering Bohemia Ove…" at bounding box center [600, 331] width 1023 height 395
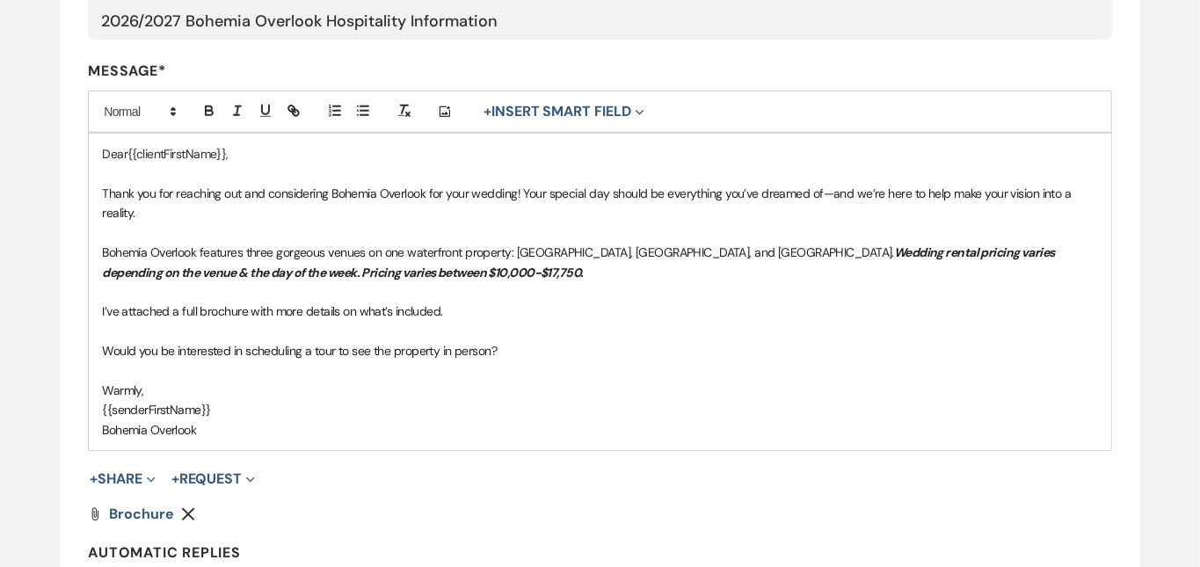
click at [507, 276] on p "Bohemia Overlook features three gorgeous venues on one waterfront property: The…" at bounding box center [600, 263] width 996 height 40
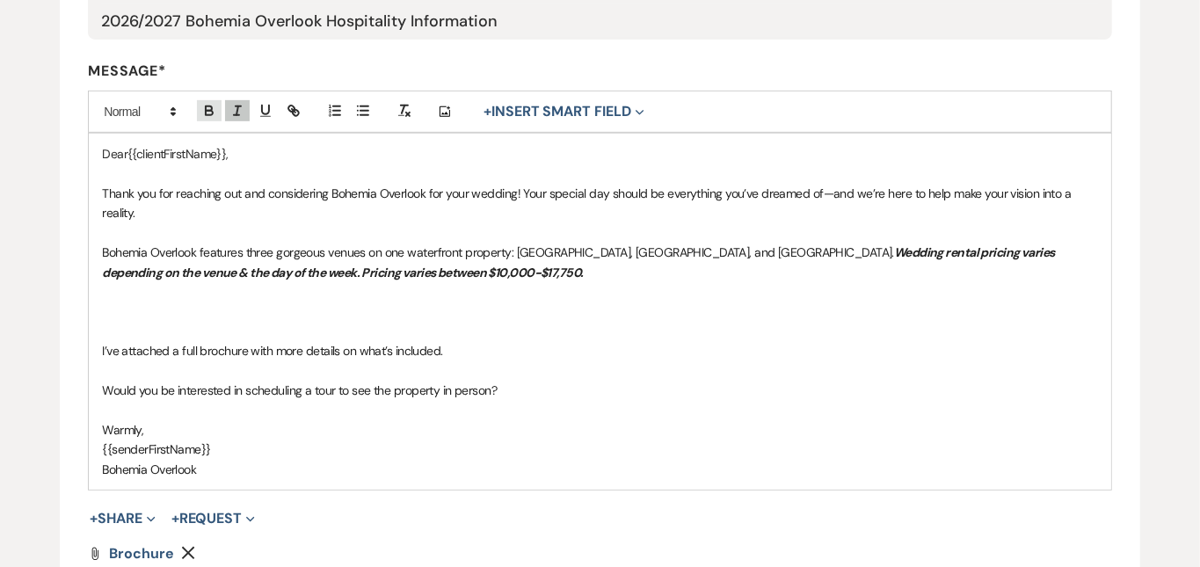
click at [206, 104] on icon "button" at bounding box center [209, 111] width 16 height 16
click at [234, 108] on icon "button" at bounding box center [238, 111] width 16 height 16
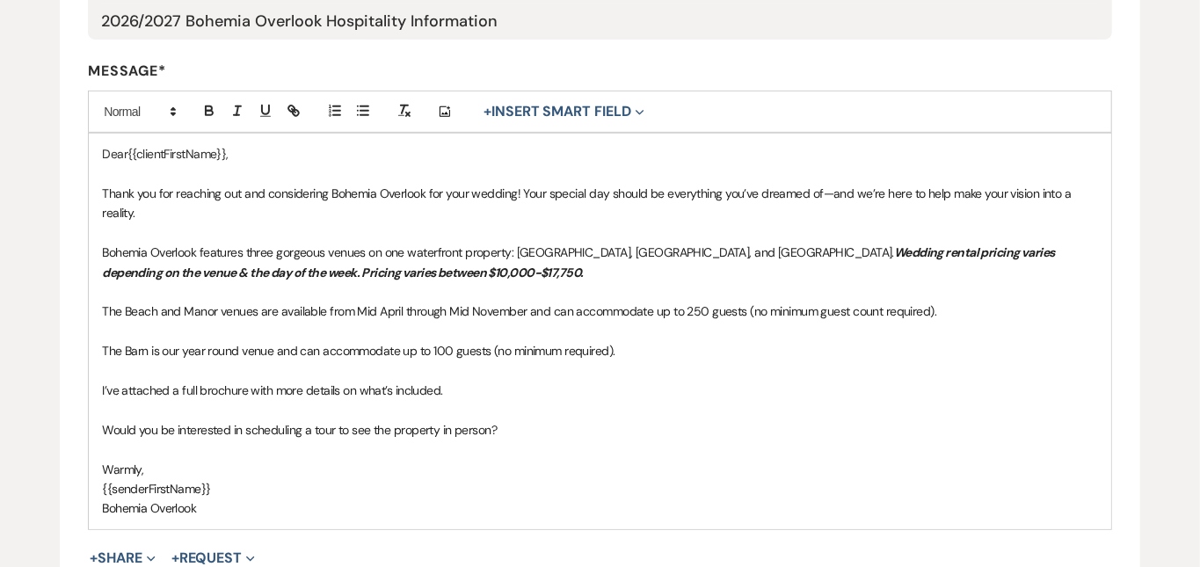
click at [492, 393] on p "I’ve attached a full brochure with more details on what’s included." at bounding box center [600, 390] width 996 height 19
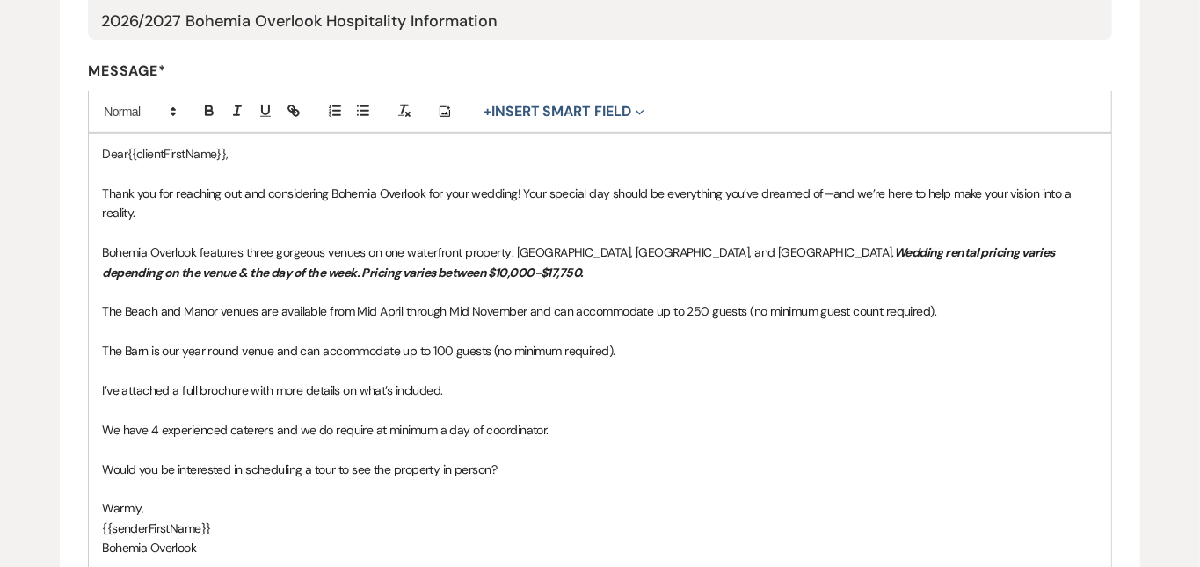
click at [1173, 108] on div "Create Message Template Create a template to use in messaging. * Required Templ…" at bounding box center [600, 274] width 1200 height 1066
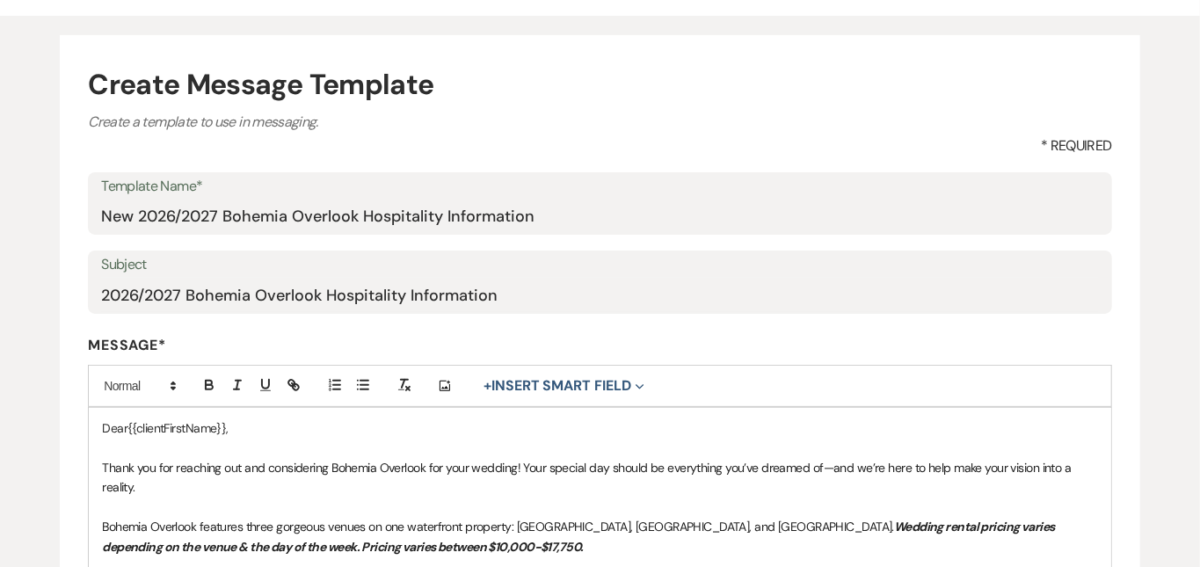
scroll to position [135, 0]
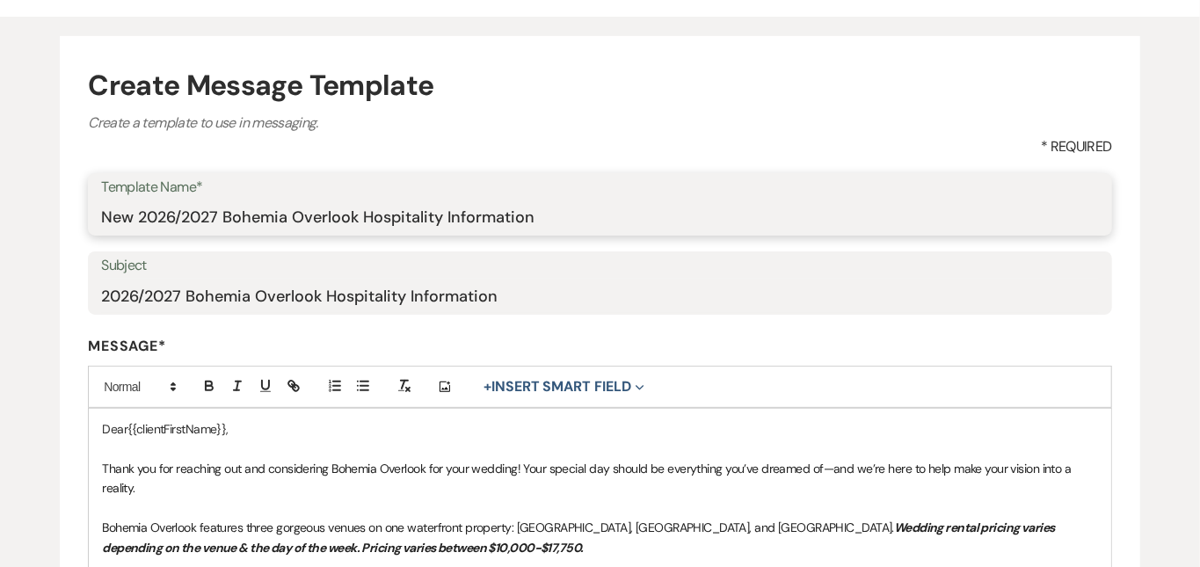
click at [753, 216] on input "New 2026/2027 Bohemia Overlook Hospitality Information" at bounding box center [600, 217] width 998 height 34
type input "New 2026/2027 Bohemia Overlook Hospitality Information (DRAFT)"
click at [1164, 154] on div "Create Message Template Create a template to use in messaging. * Required Templ…" at bounding box center [600, 550] width 1200 height 1066
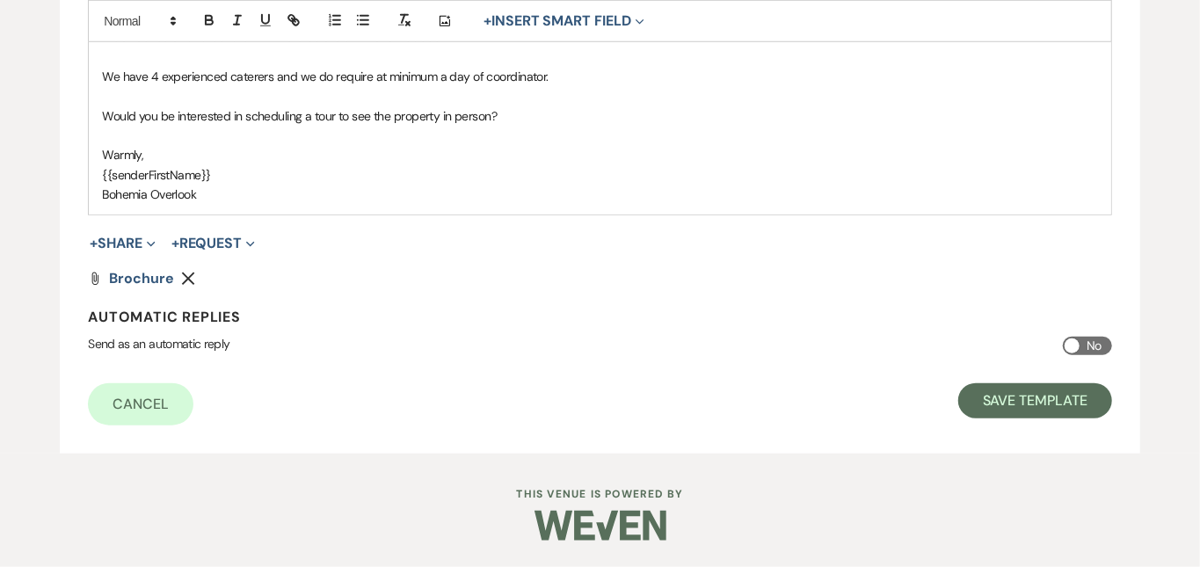
scroll to position [769, 0]
click at [1032, 390] on button "Save Template" at bounding box center [1036, 400] width 154 height 35
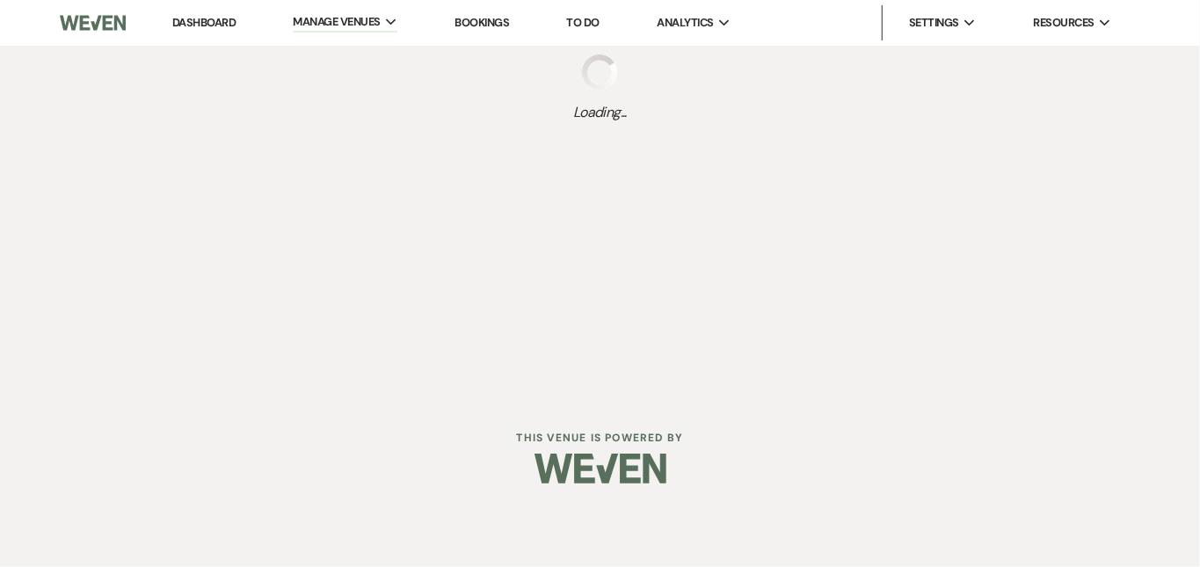
select select "Message Templates"
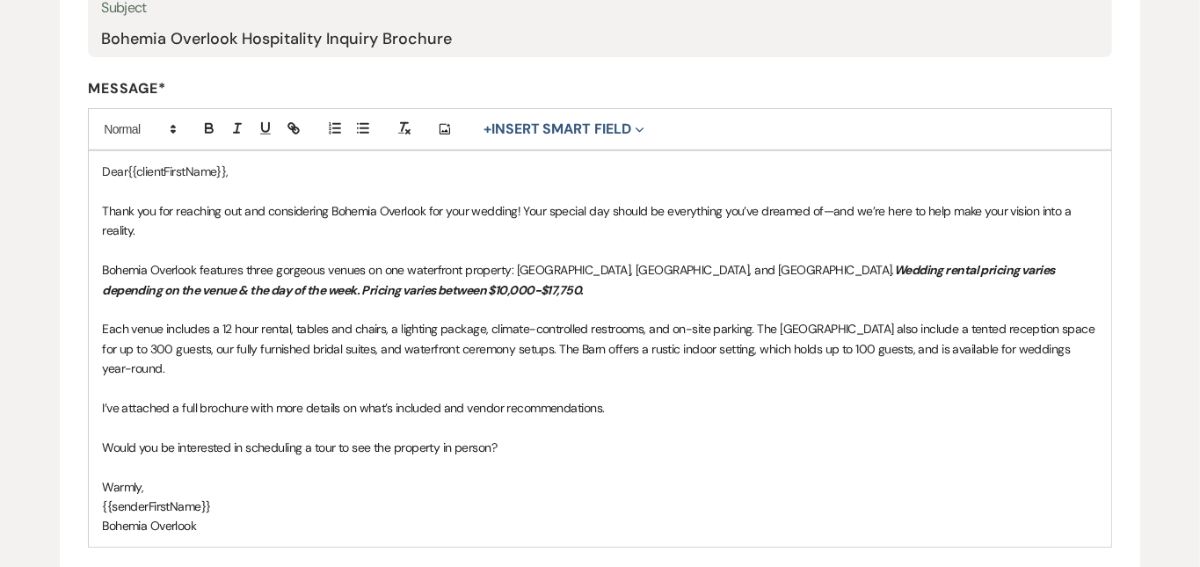
scroll to position [405, 0]
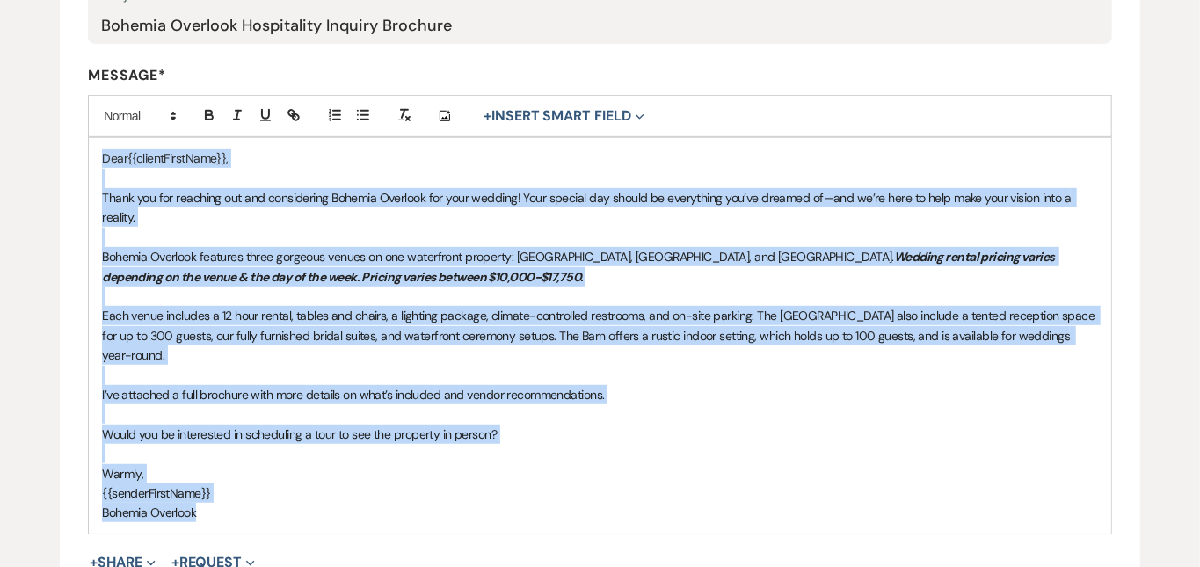
drag, startPoint x: 225, startPoint y: 520, endPoint x: 85, endPoint y: 147, distance: 398.2
click at [85, 147] on form "Edit Message Template This template was created on Jul 16, 2025 * Required Temp…" at bounding box center [600, 283] width 1081 height 1036
copy div "Dear{{clientFirstName}}, Thank you for reaching out and considering Bohemia Ove…"
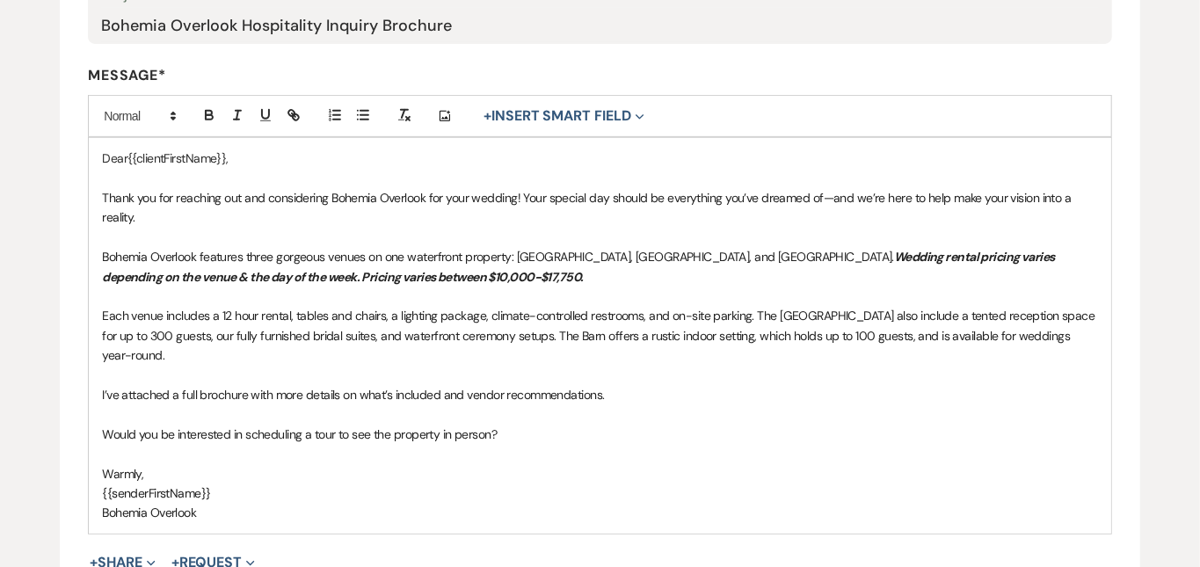
click at [1155, 85] on div "Edit Message Template This template was created on Jul 16, 2025 * Required Temp…" at bounding box center [600, 273] width 1200 height 1055
click at [1183, 173] on div "Edit Message Template This template was created on Jul 16, 2025 * Required Temp…" at bounding box center [600, 273] width 1200 height 1055
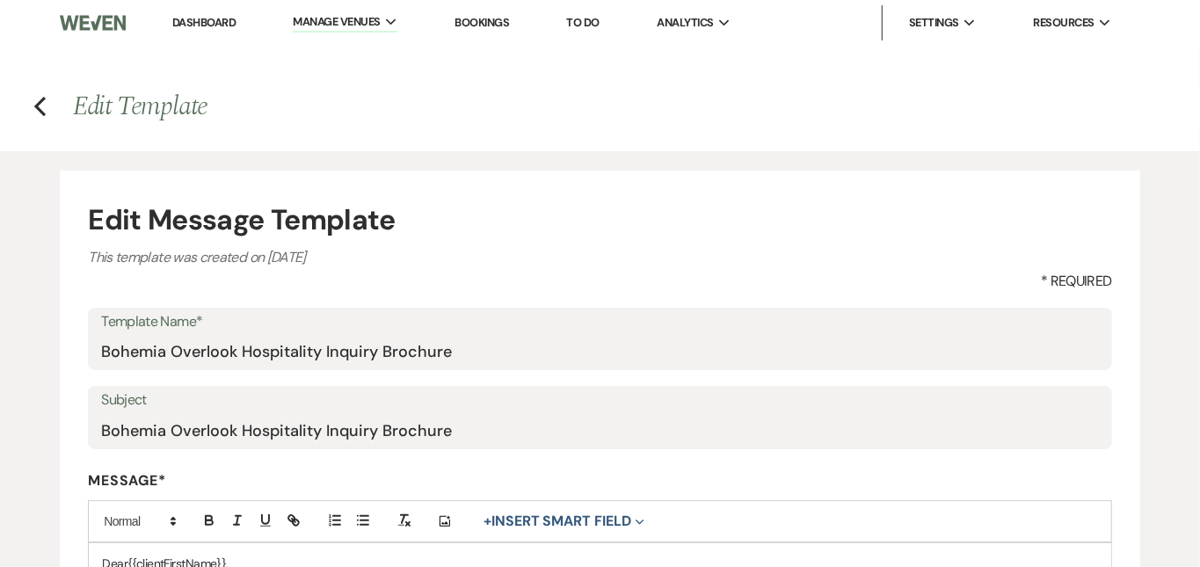
scroll to position [0, 0]
click at [205, 21] on link "Dashboard" at bounding box center [203, 22] width 63 height 15
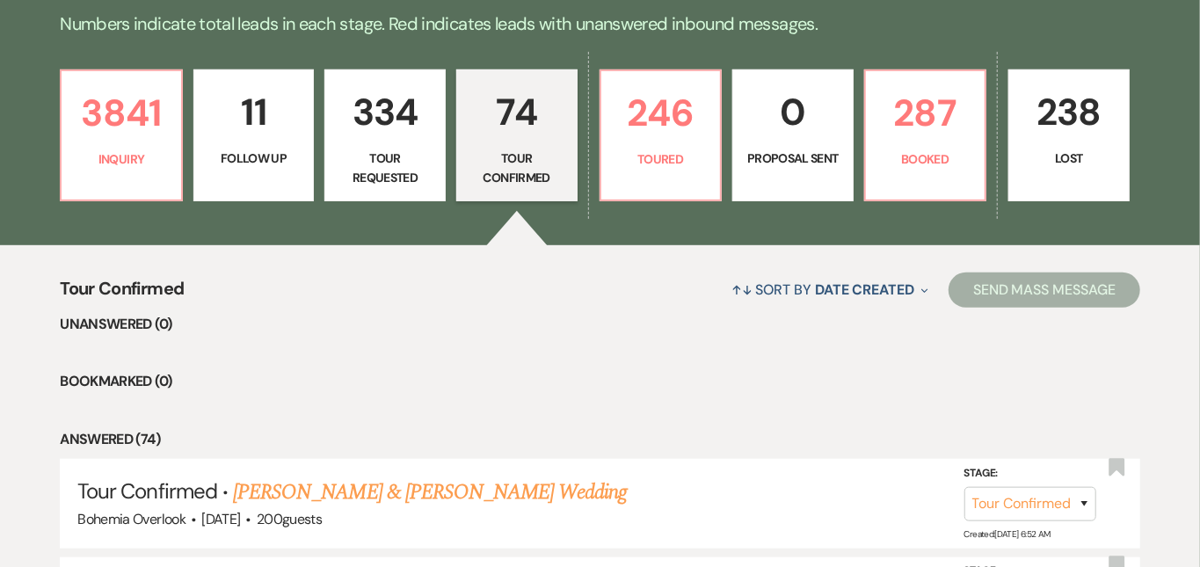
scroll to position [441, 0]
